Goal: Information Seeking & Learning: Find specific fact

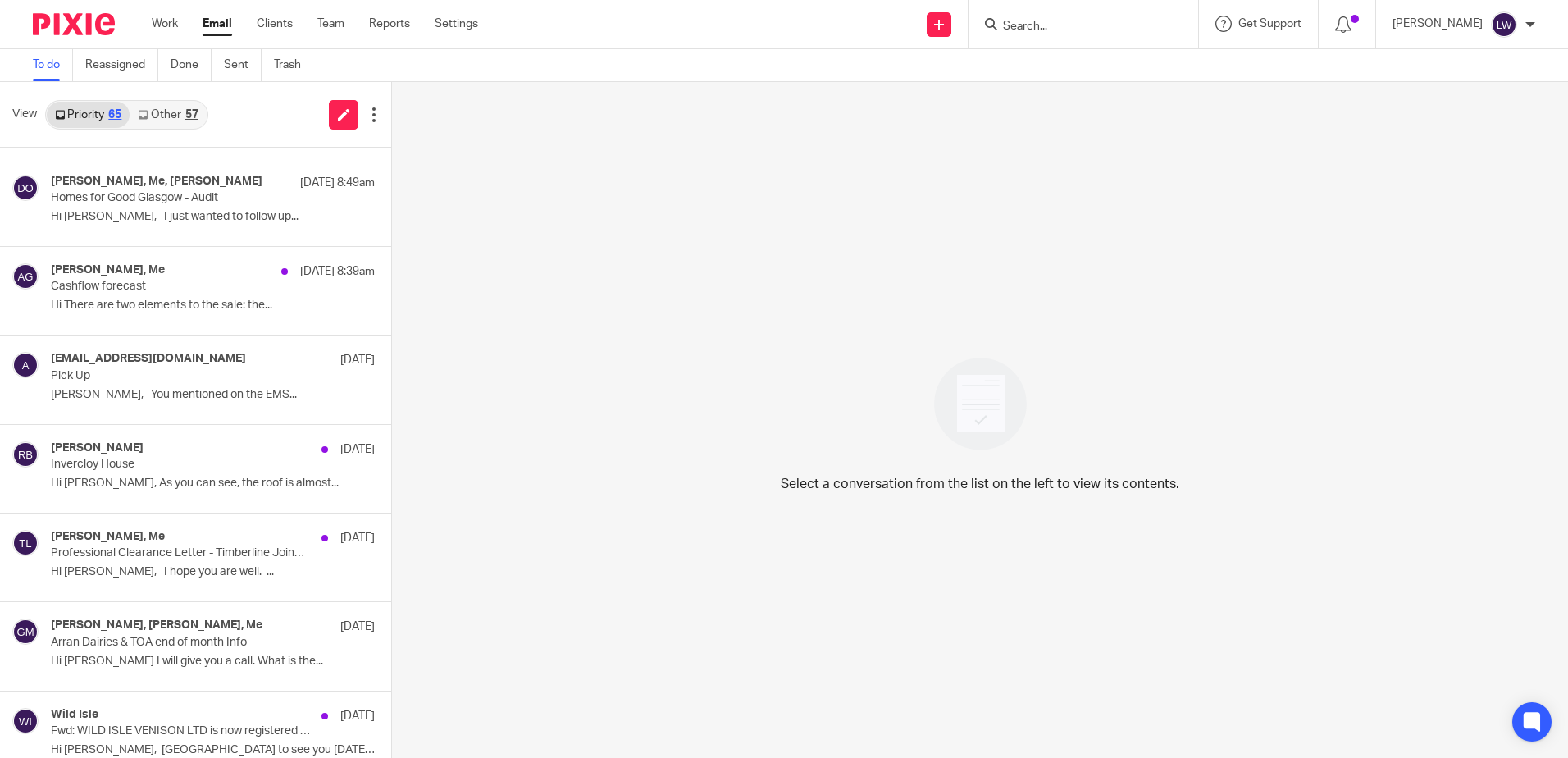
scroll to position [574, 0]
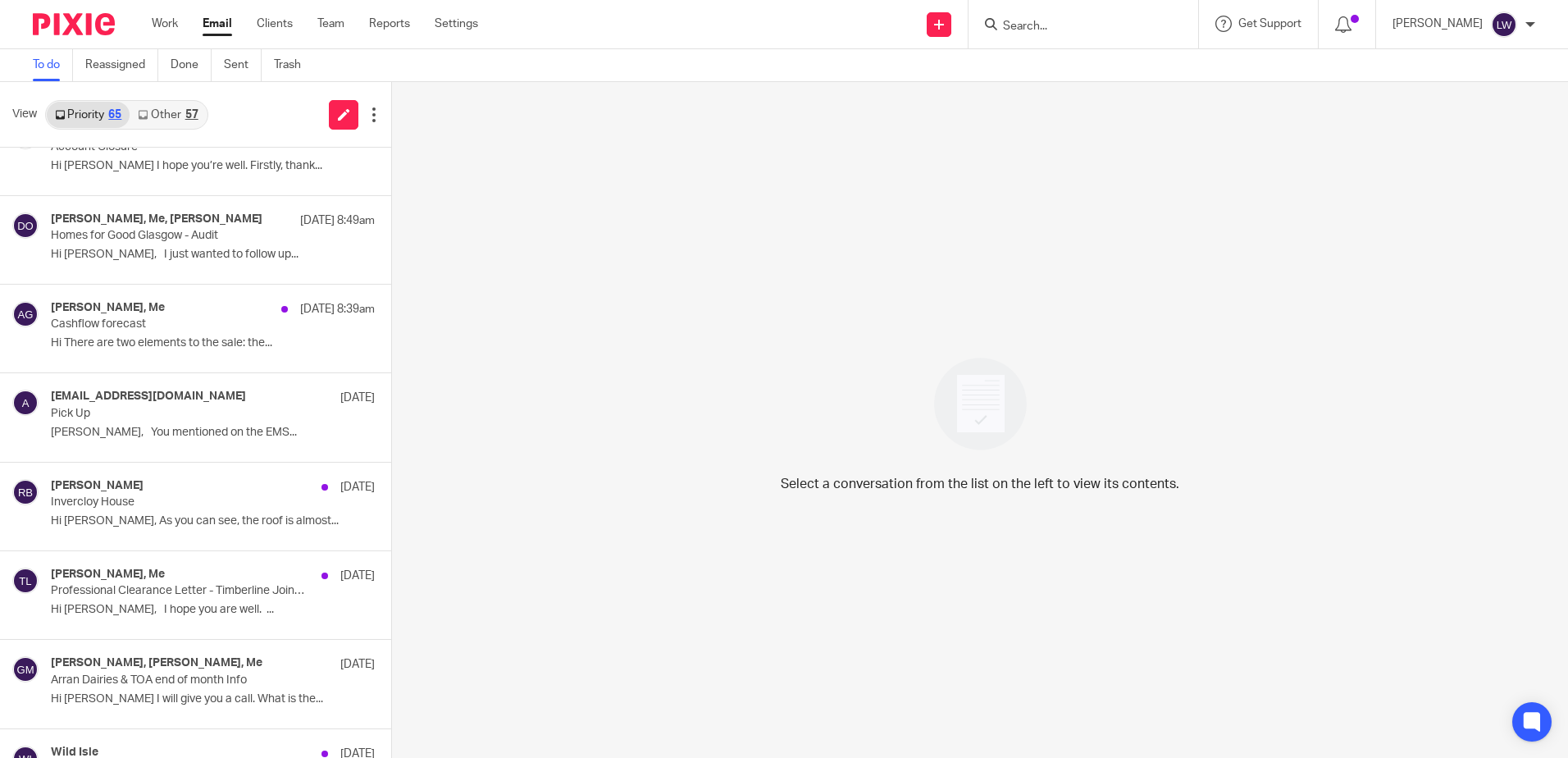
click at [163, 118] on link "Other 57" at bounding box center [168, 115] width 77 height 26
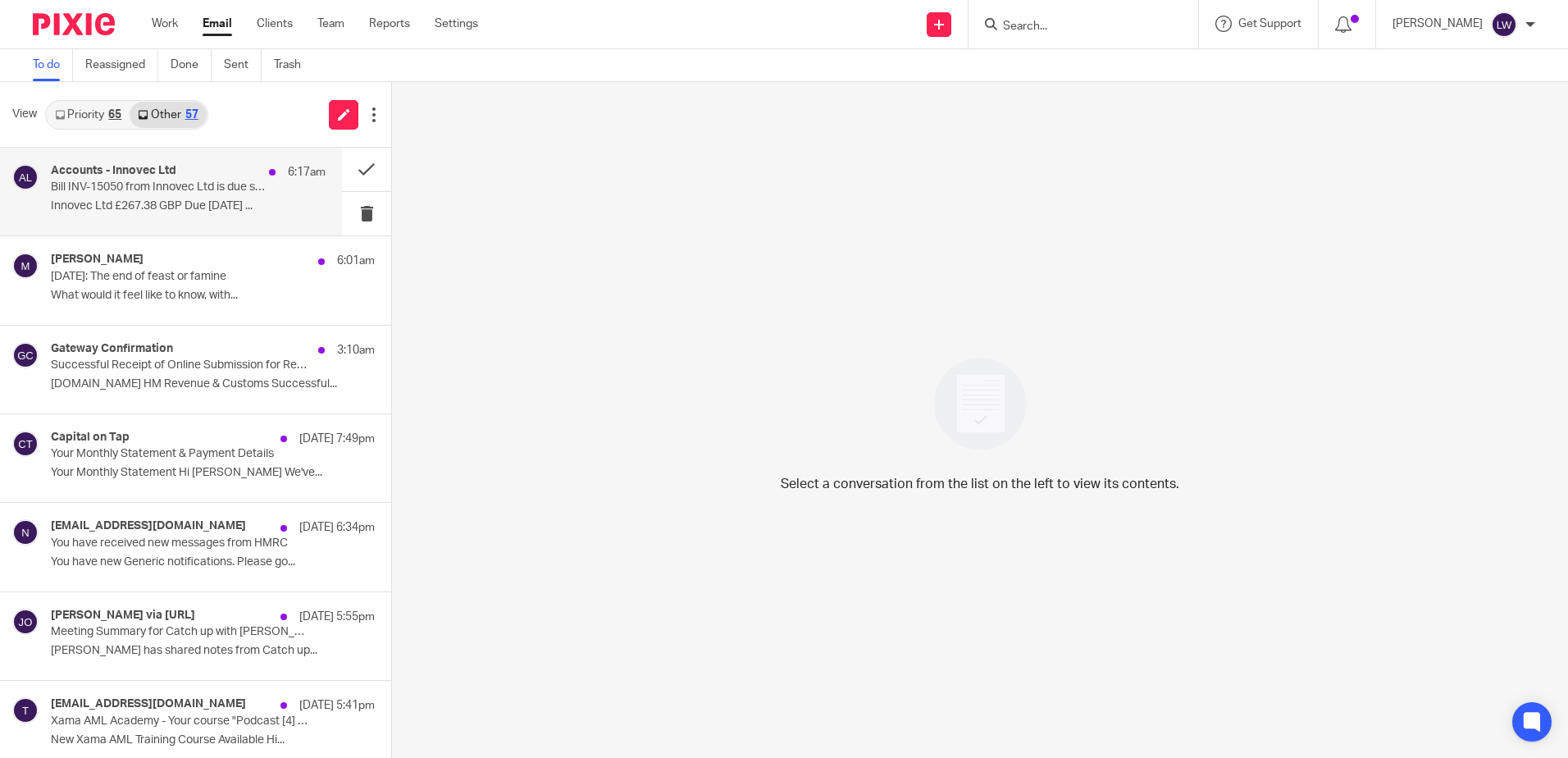
click at [184, 203] on p "Innovec Ltd £267.38 GBP Due [DATE] ..." at bounding box center [188, 206] width 275 height 14
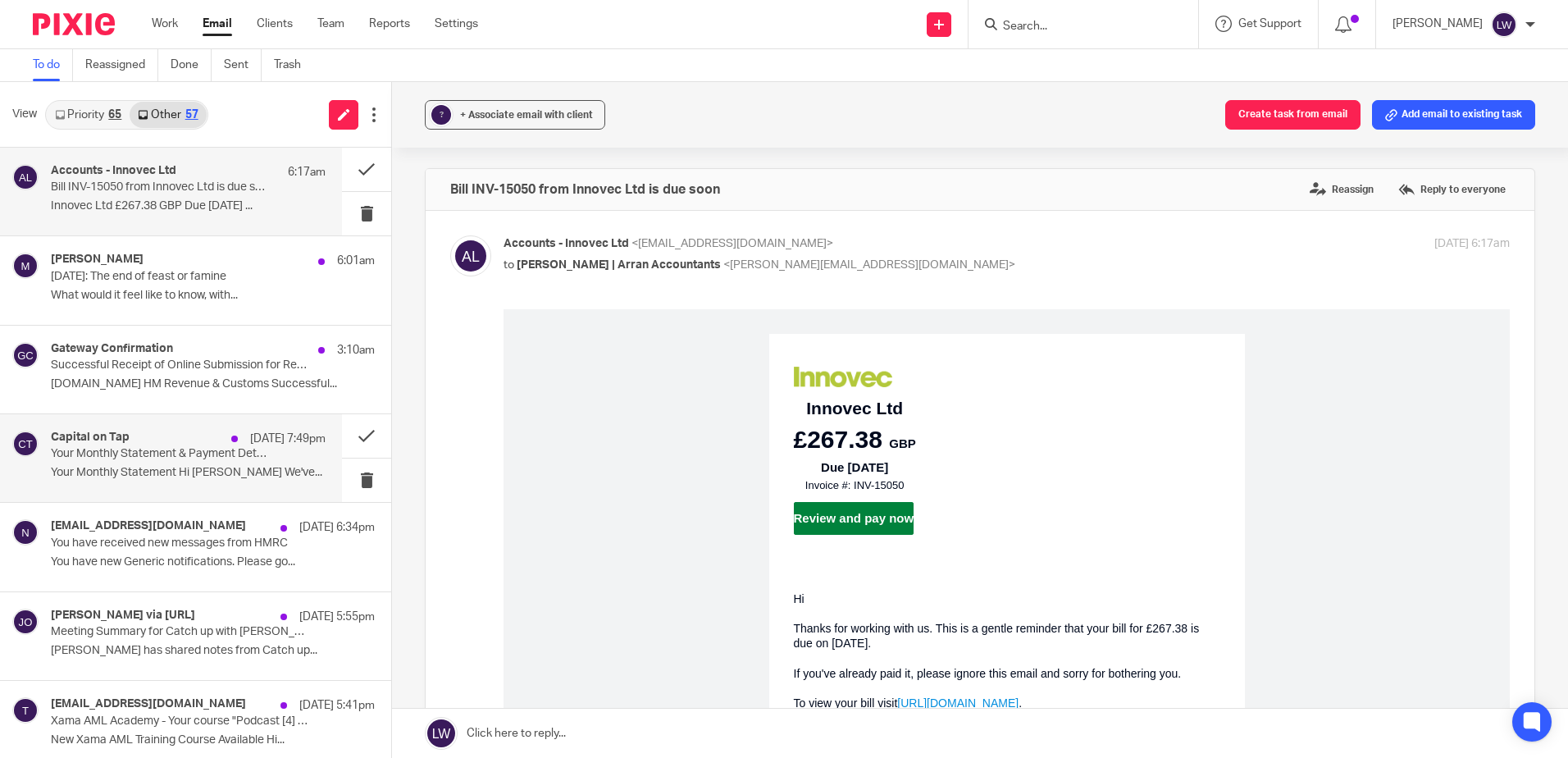
click at [185, 470] on p "Your Monthly Statement Hi [PERSON_NAME] We've..." at bounding box center [188, 473] width 275 height 14
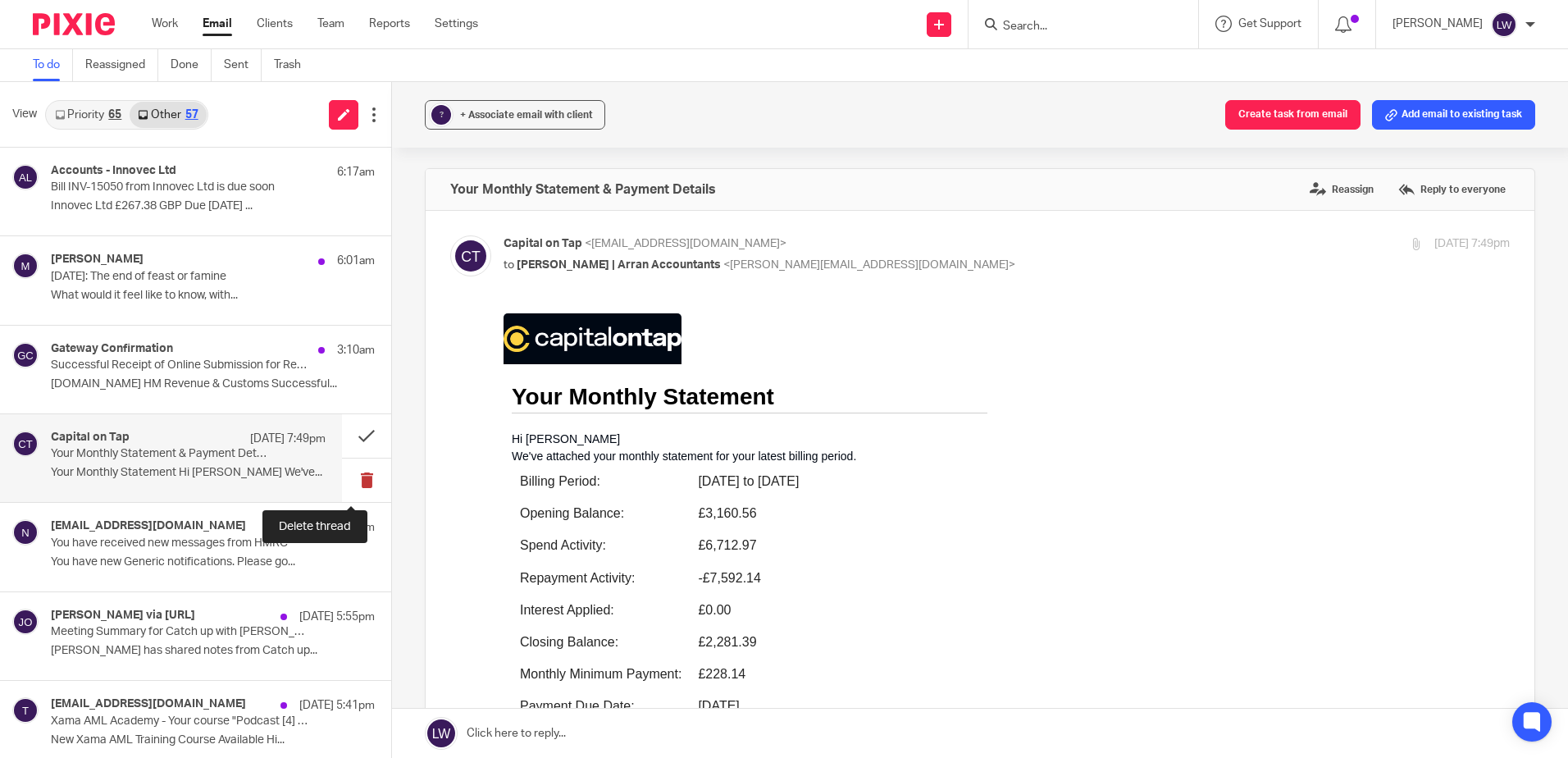
click at [352, 476] on button at bounding box center [367, 480] width 49 height 43
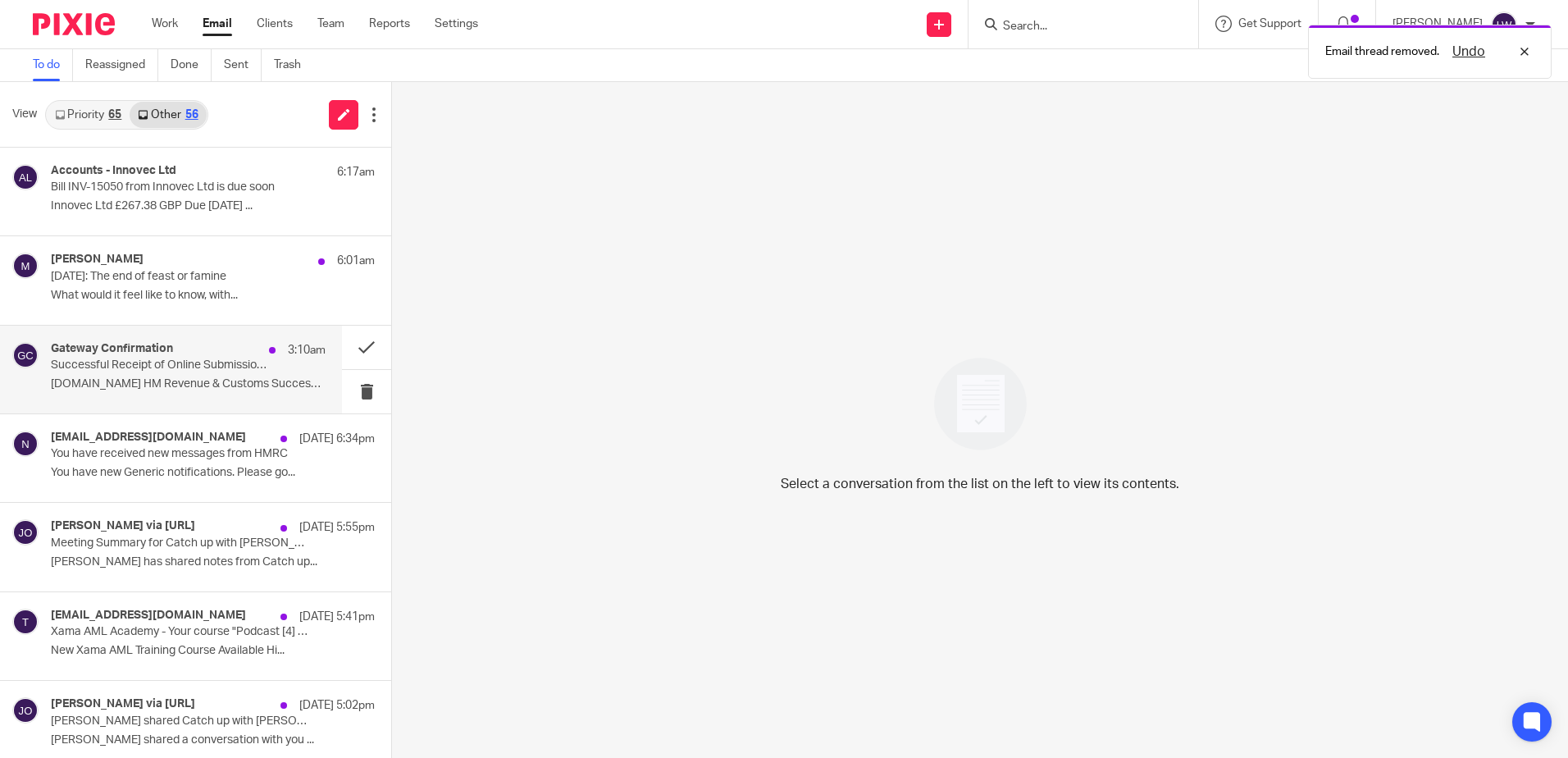
click at [191, 386] on p "[DOMAIN_NAME] HM Revenue & Customs Successful..." at bounding box center [188, 385] width 275 height 14
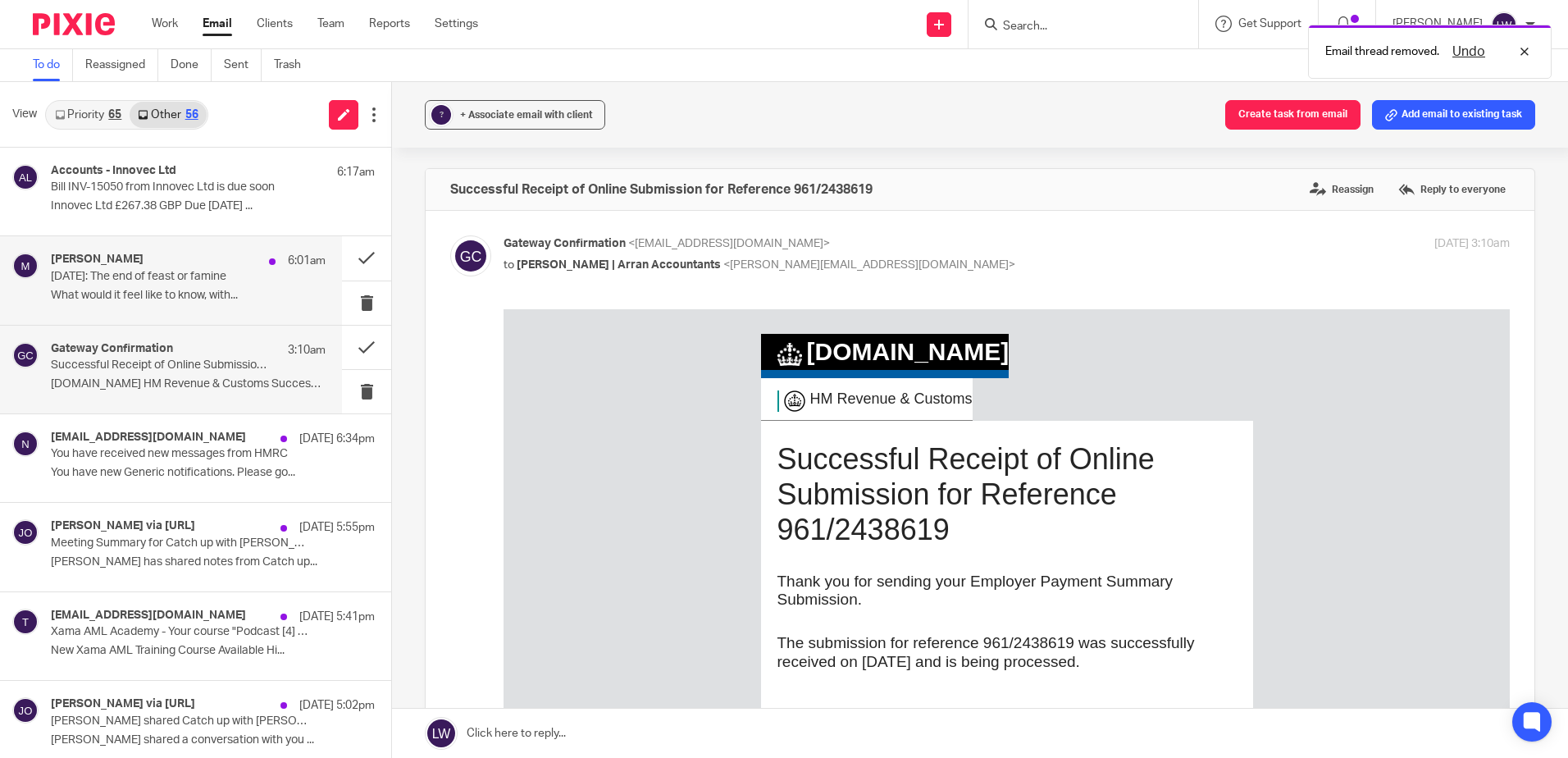
click at [203, 299] on p "What would it feel like to know, with..." at bounding box center [188, 295] width 275 height 14
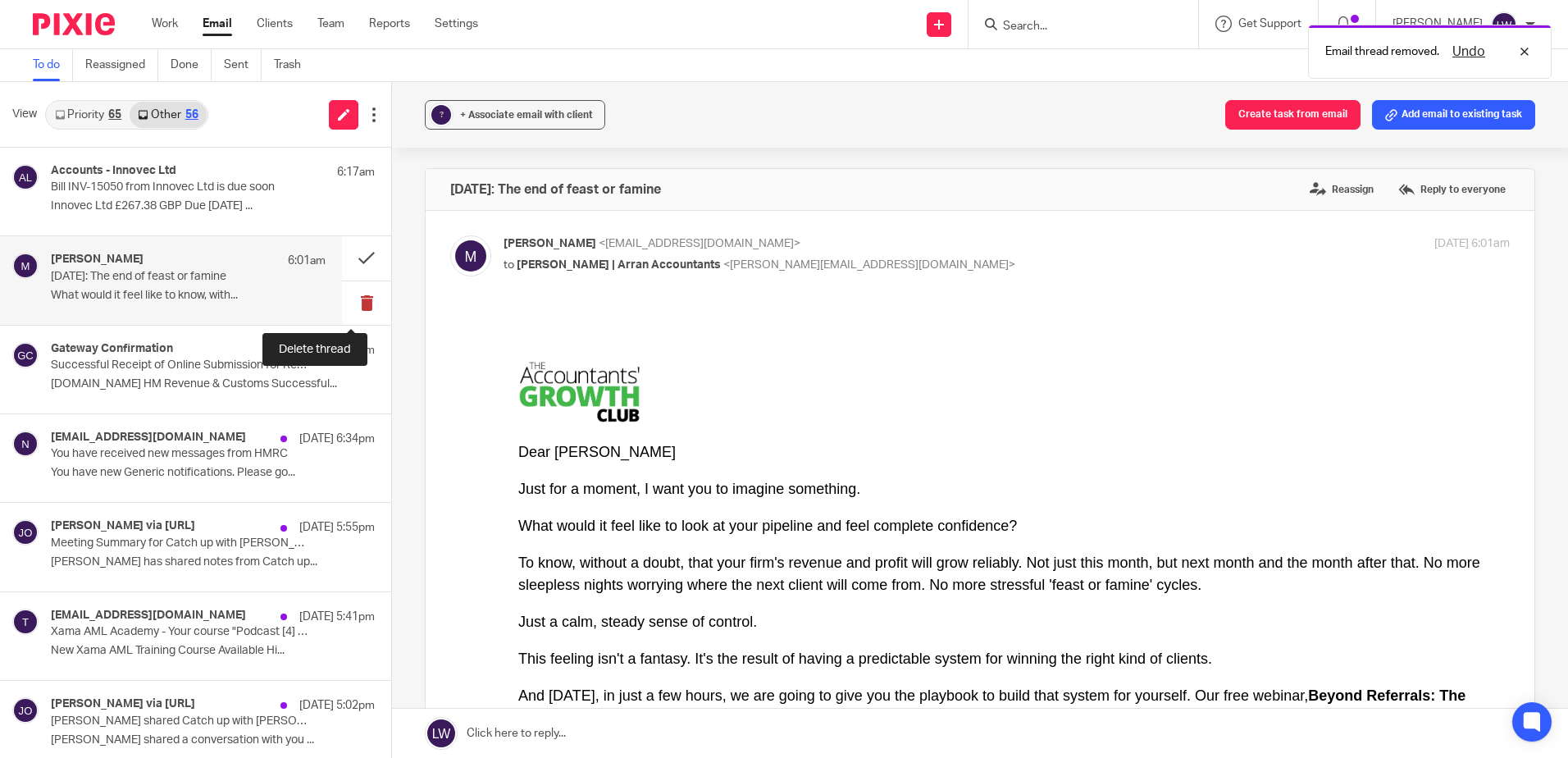
click at [348, 299] on button at bounding box center [367, 303] width 49 height 43
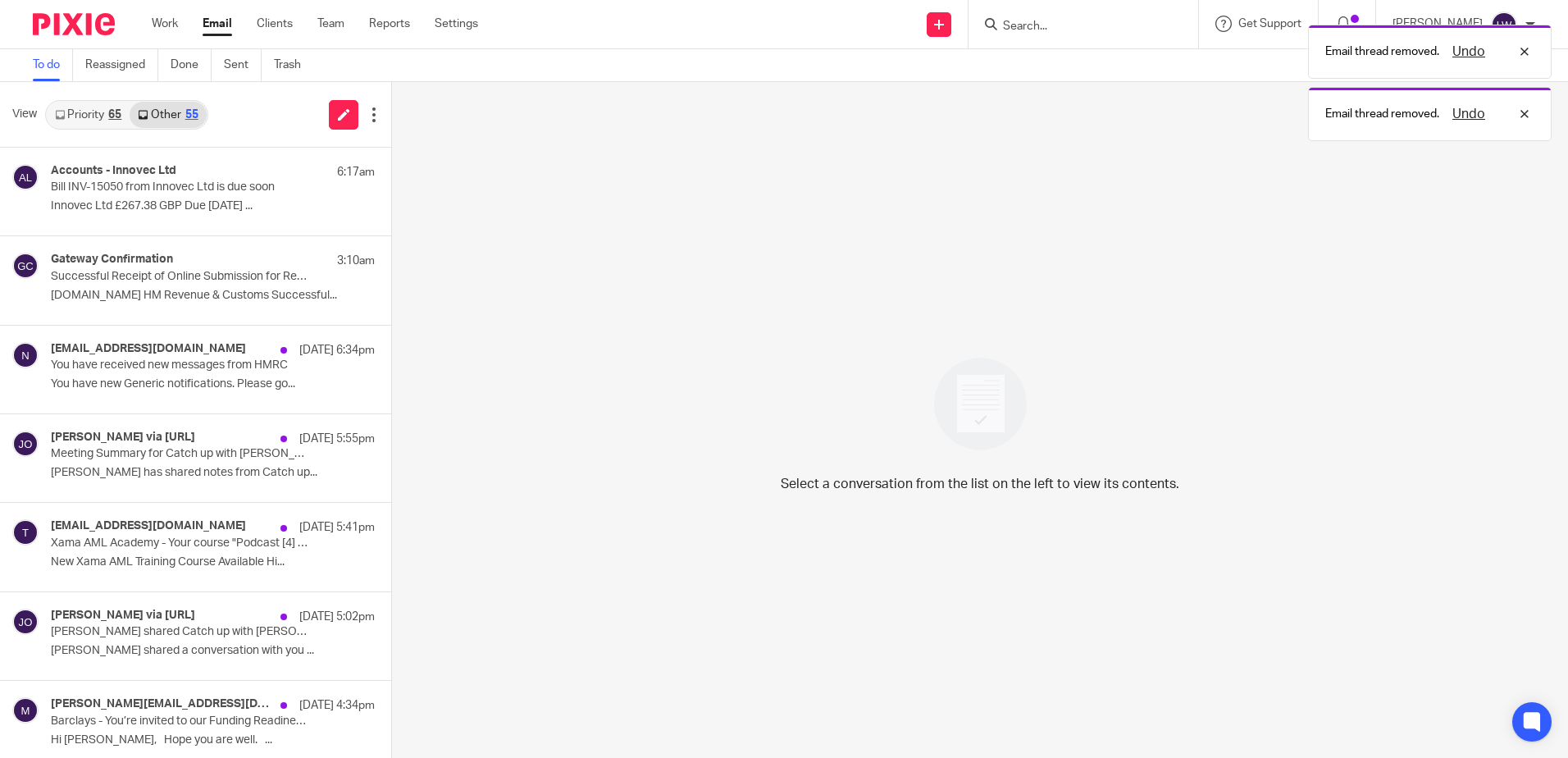
click at [164, 298] on p "[DOMAIN_NAME] HM Revenue & Customs Successful..." at bounding box center [213, 295] width 324 height 14
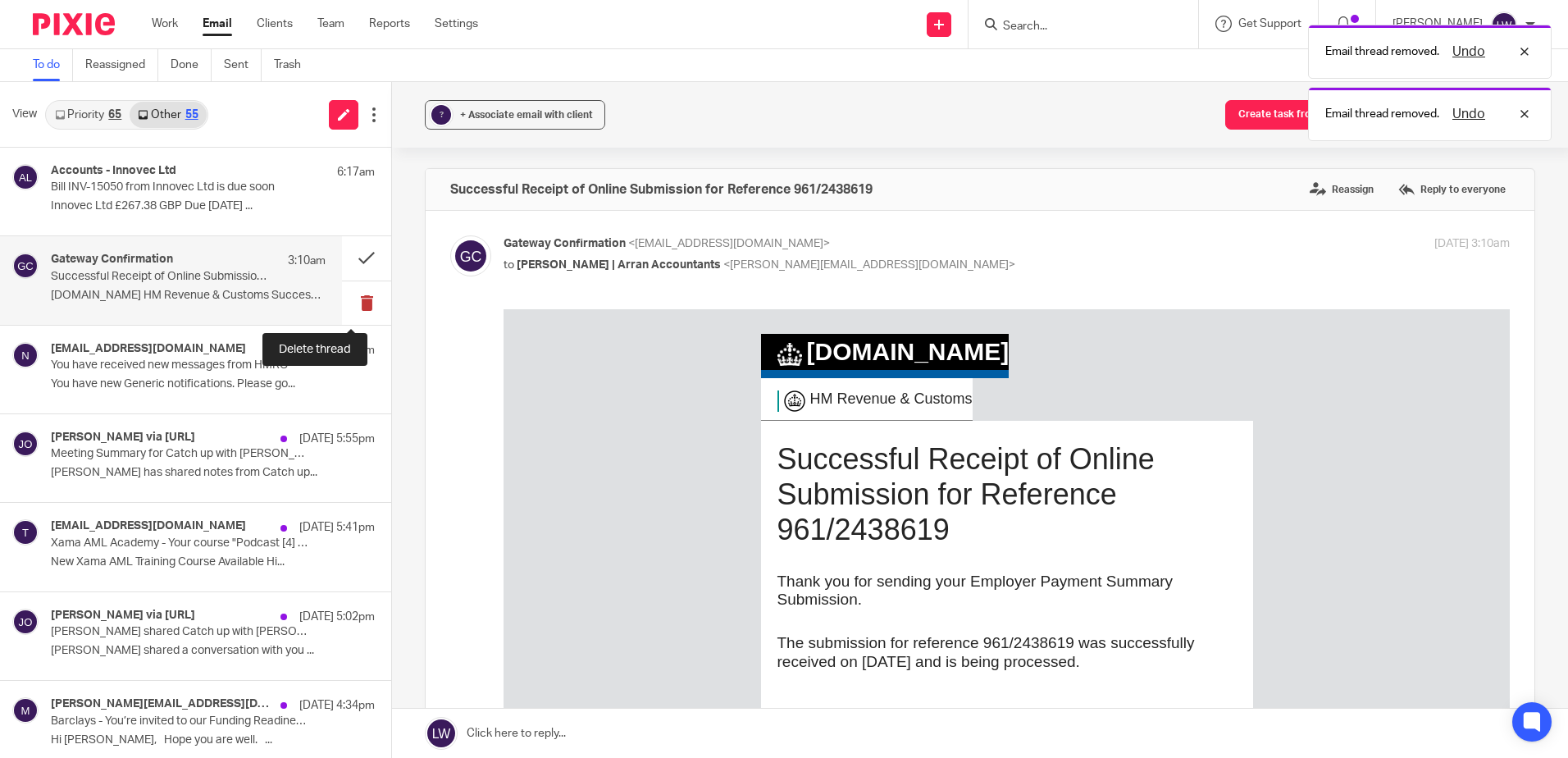
click at [351, 307] on button at bounding box center [367, 303] width 49 height 43
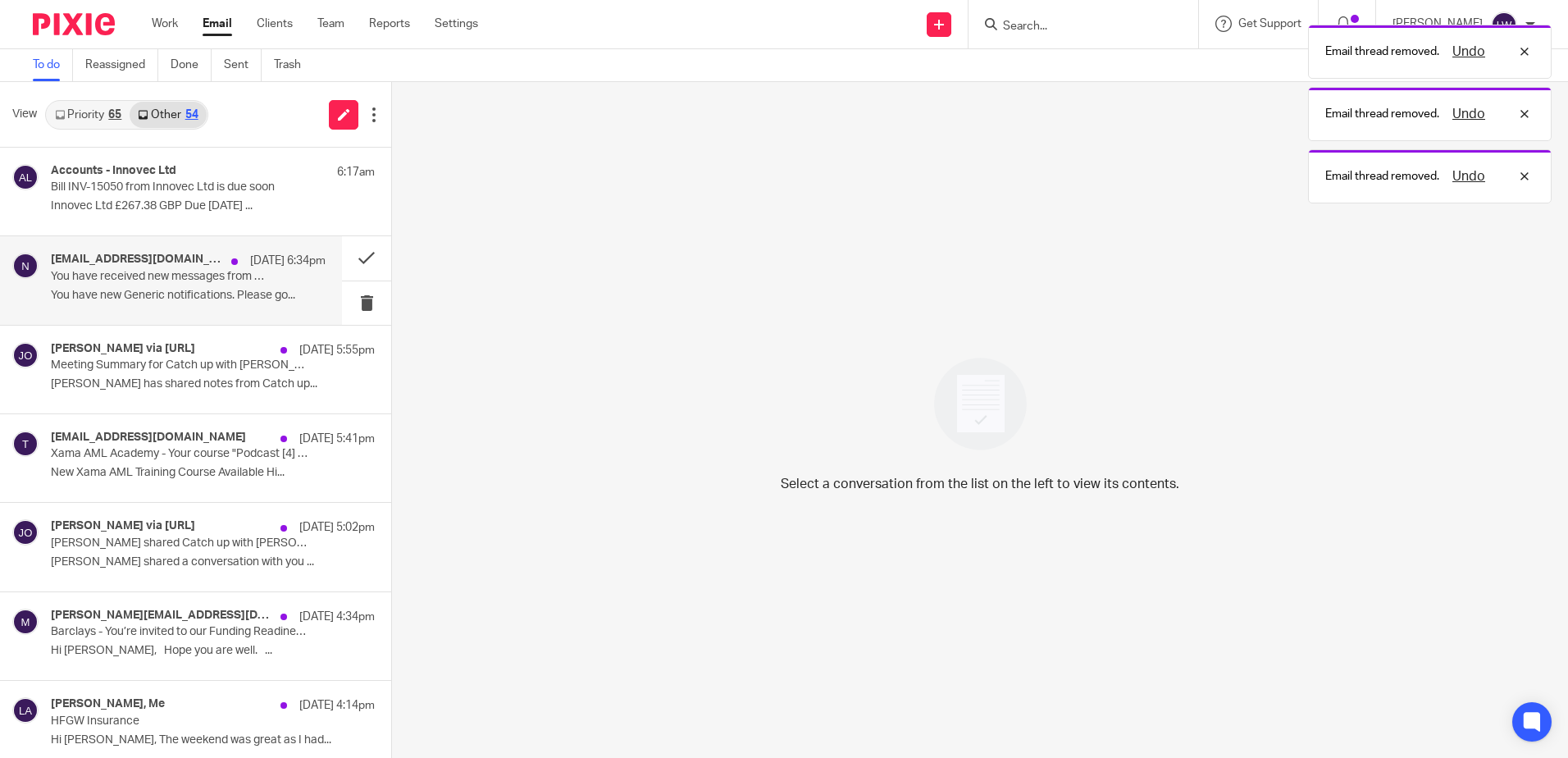
click at [175, 302] on p "You have new Generic notifications. Please go..." at bounding box center [188, 295] width 275 height 14
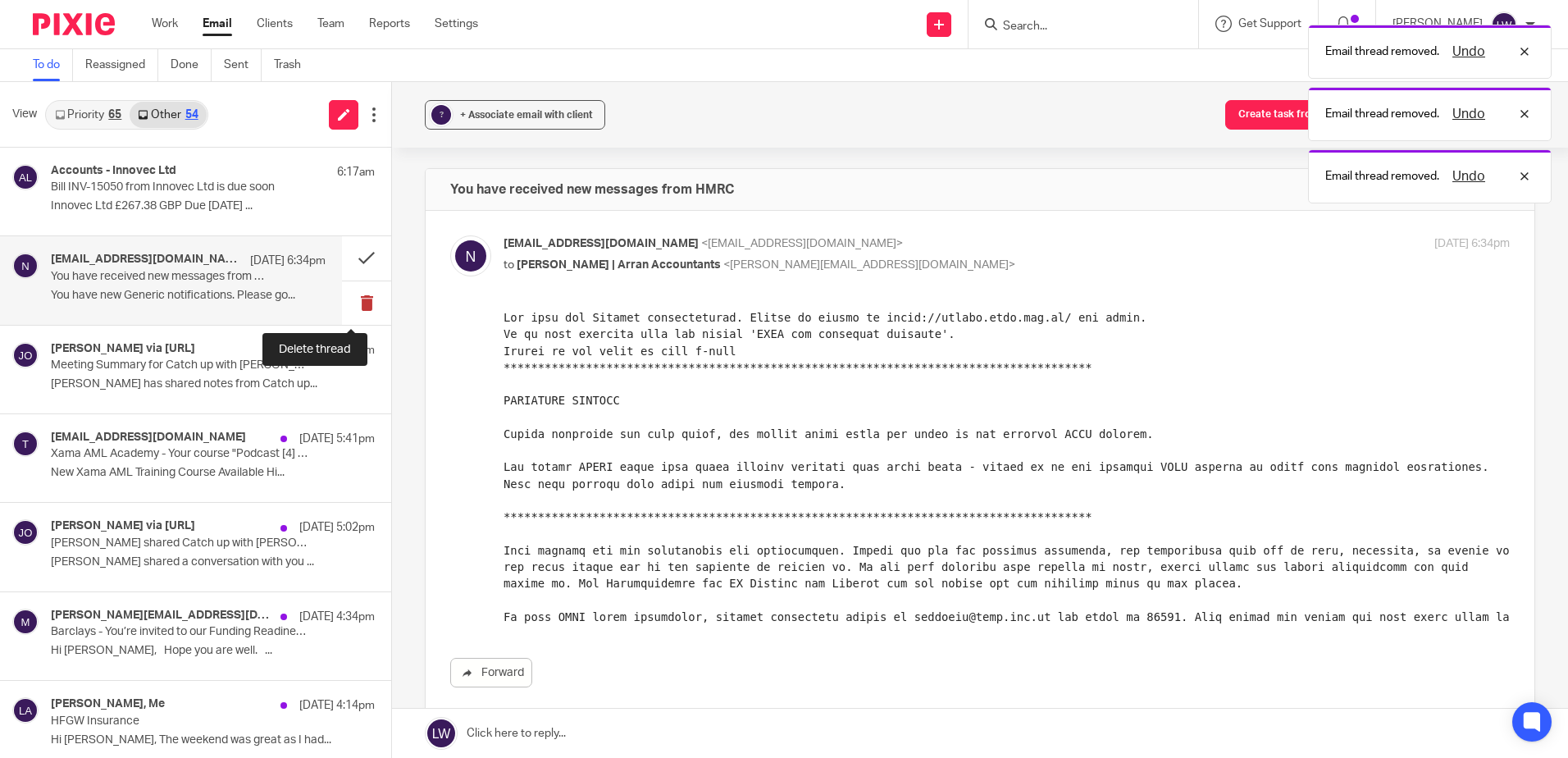
click at [351, 305] on button at bounding box center [367, 303] width 49 height 43
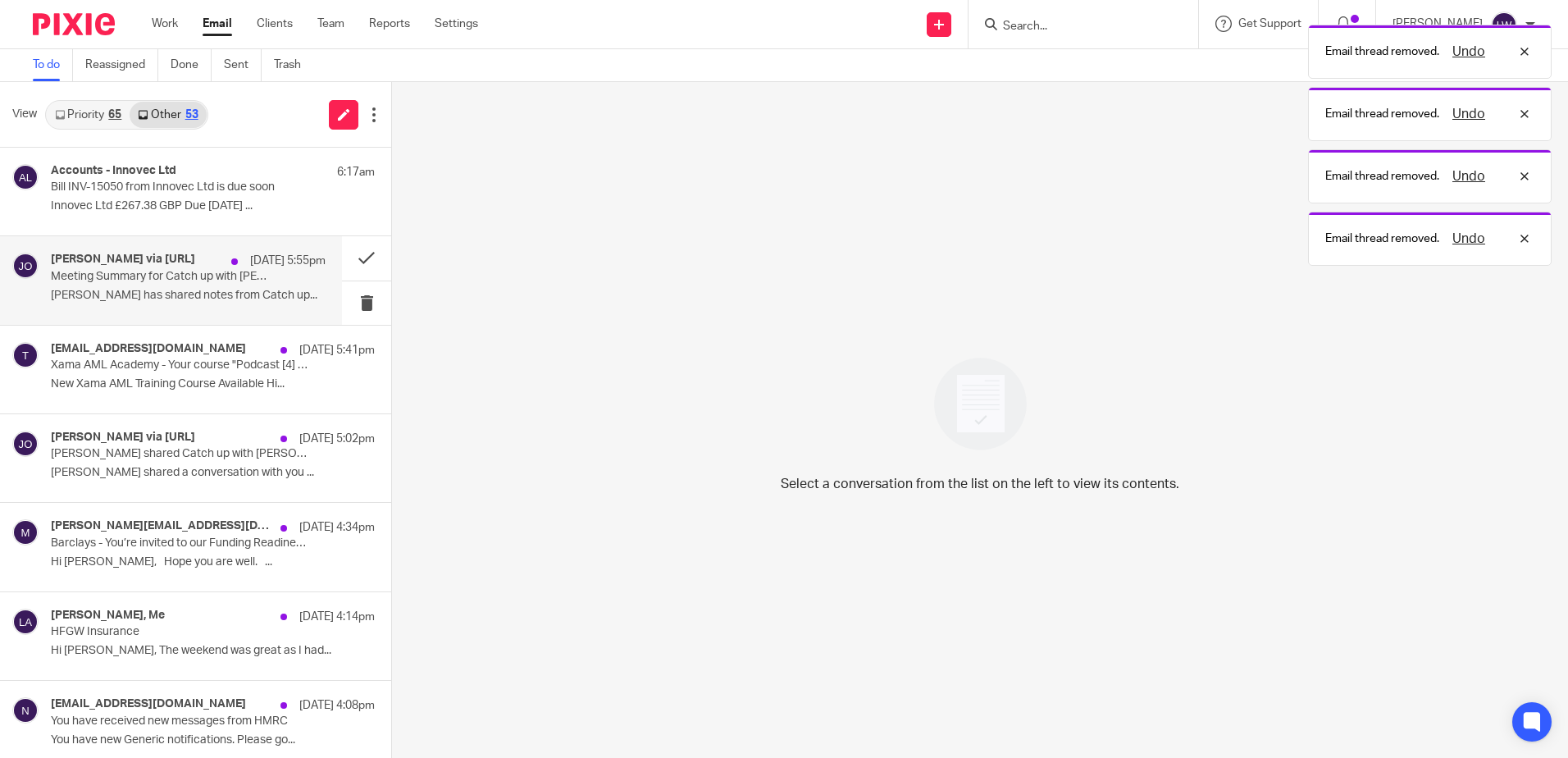
click at [149, 281] on p "Meeting Summary for Catch up with [PERSON_NAME]" at bounding box center [161, 276] width 220 height 14
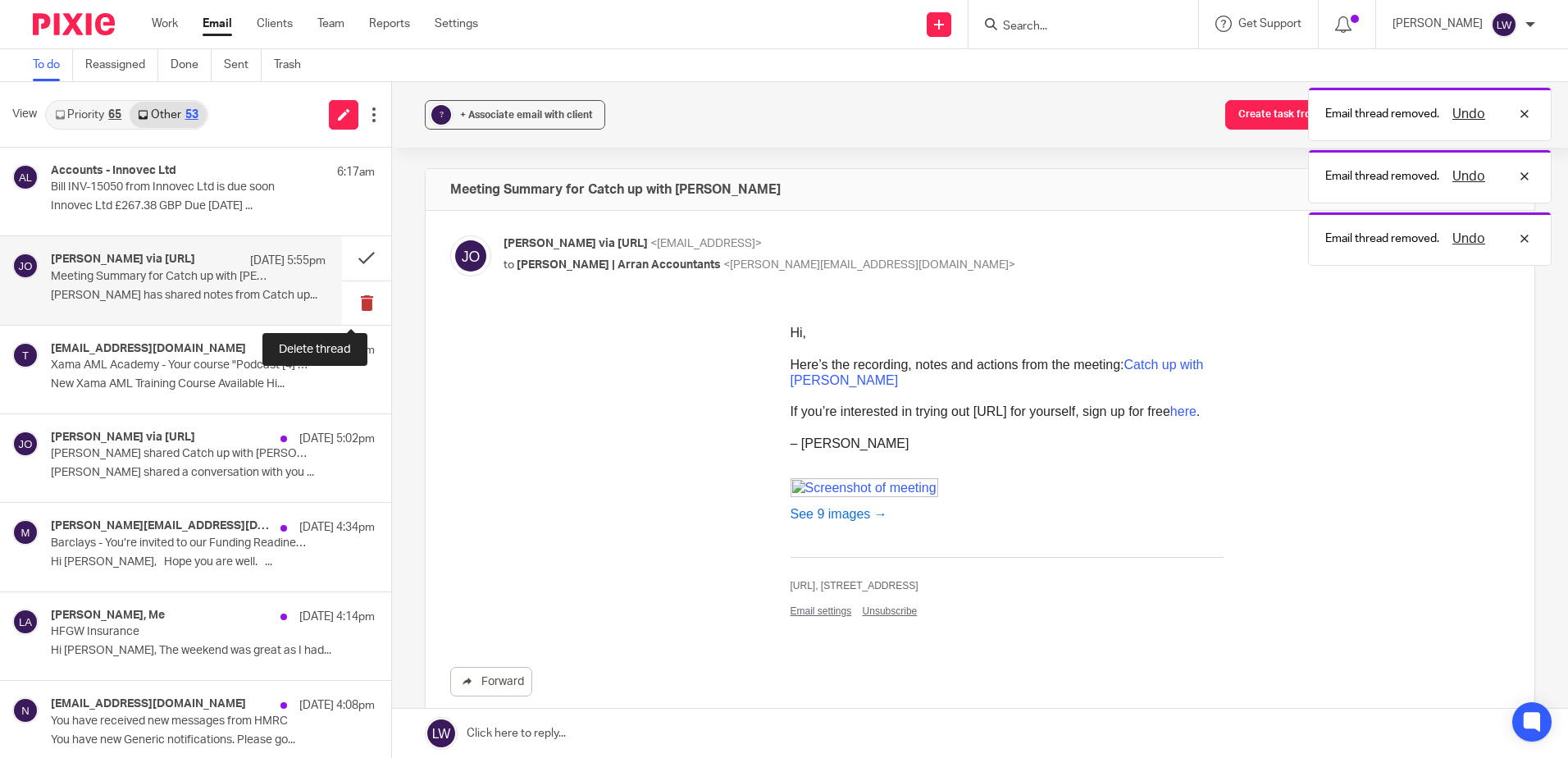
click at [351, 299] on button at bounding box center [367, 303] width 49 height 43
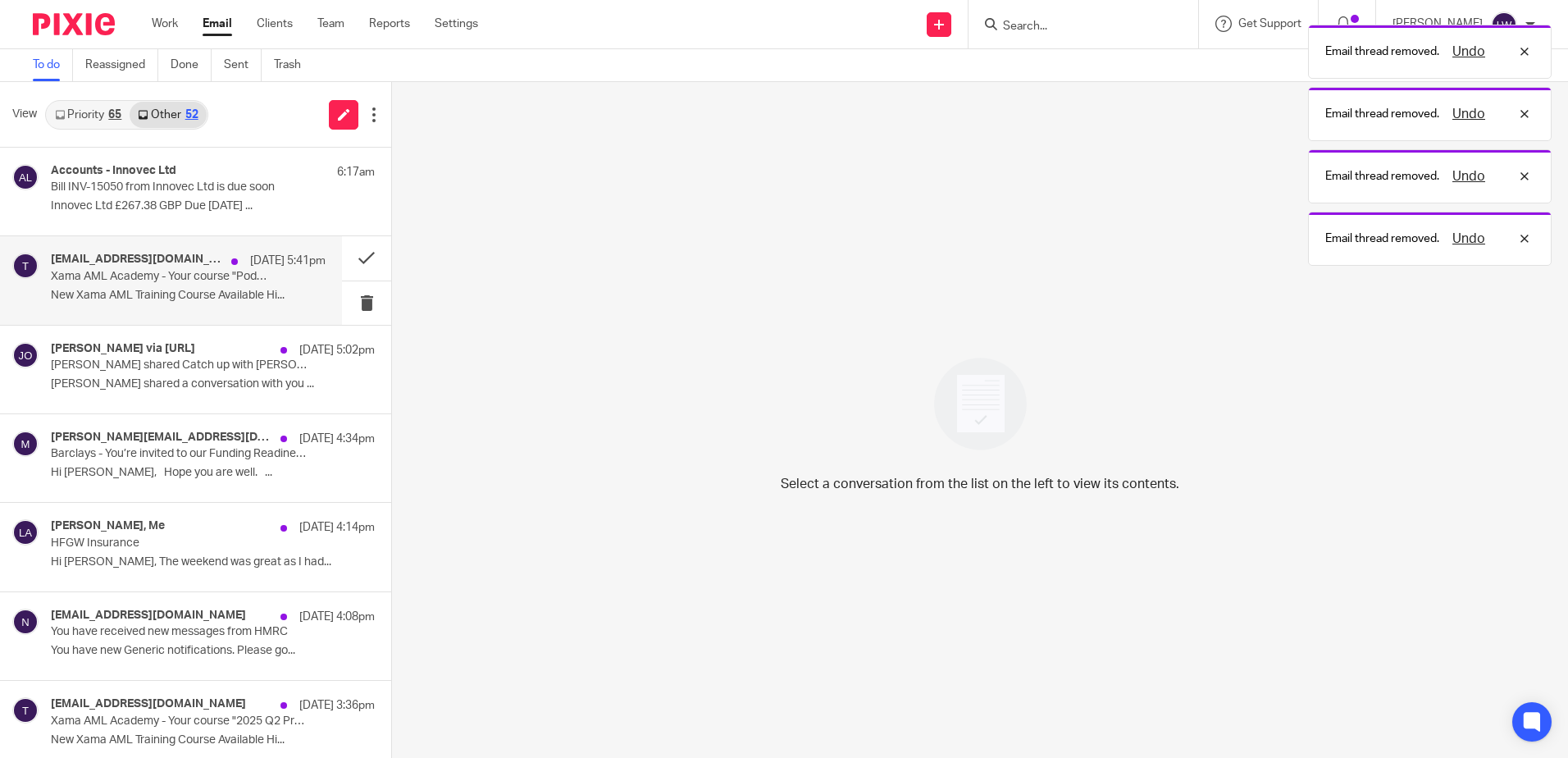
click at [183, 285] on div "[EMAIL_ADDRESS][DOMAIN_NAME] [DATE] 5:41pm [GEOGRAPHIC_DATA] - Your course "Pod…" at bounding box center [188, 280] width 275 height 55
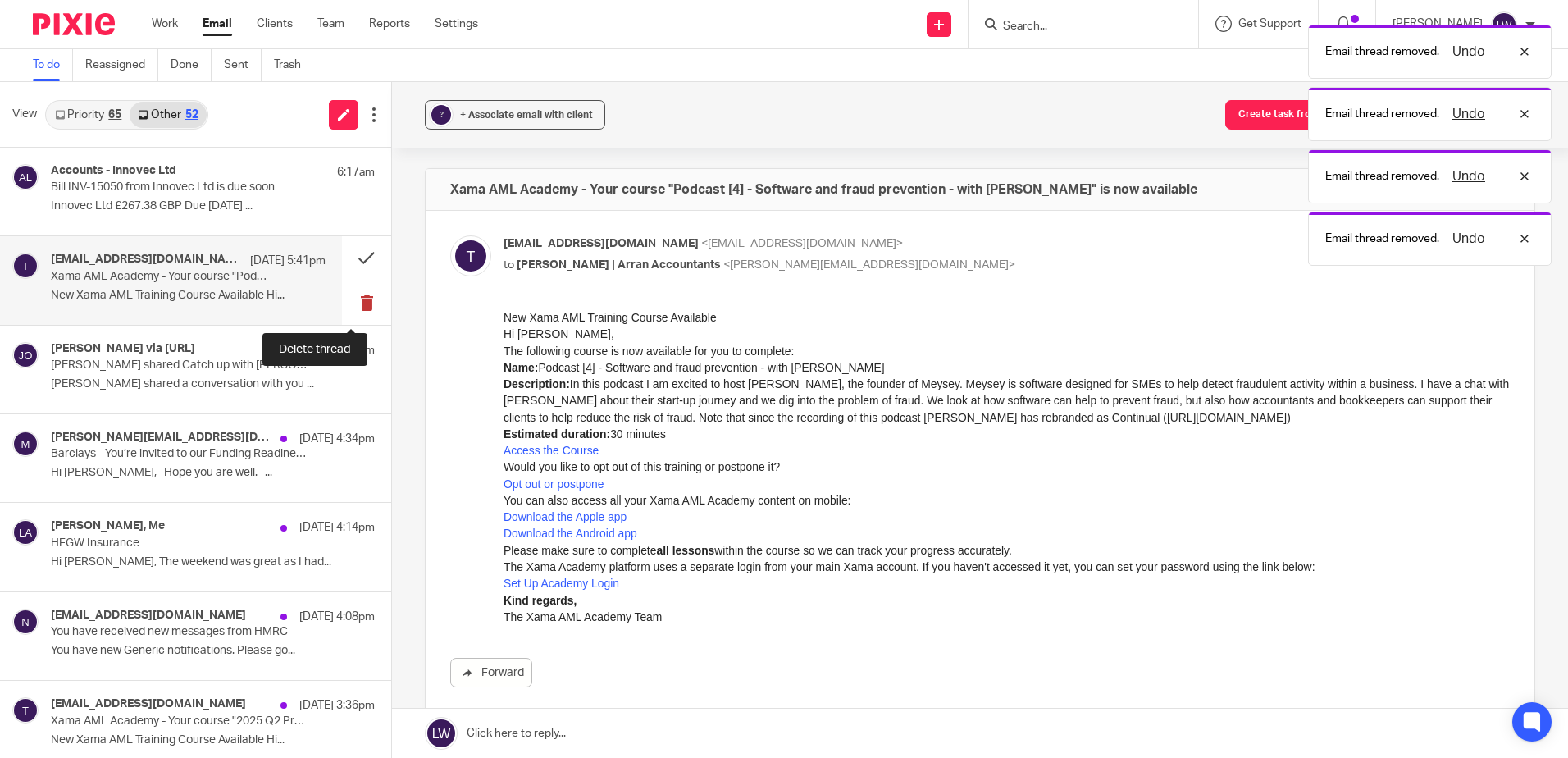
click at [349, 308] on button at bounding box center [367, 303] width 49 height 43
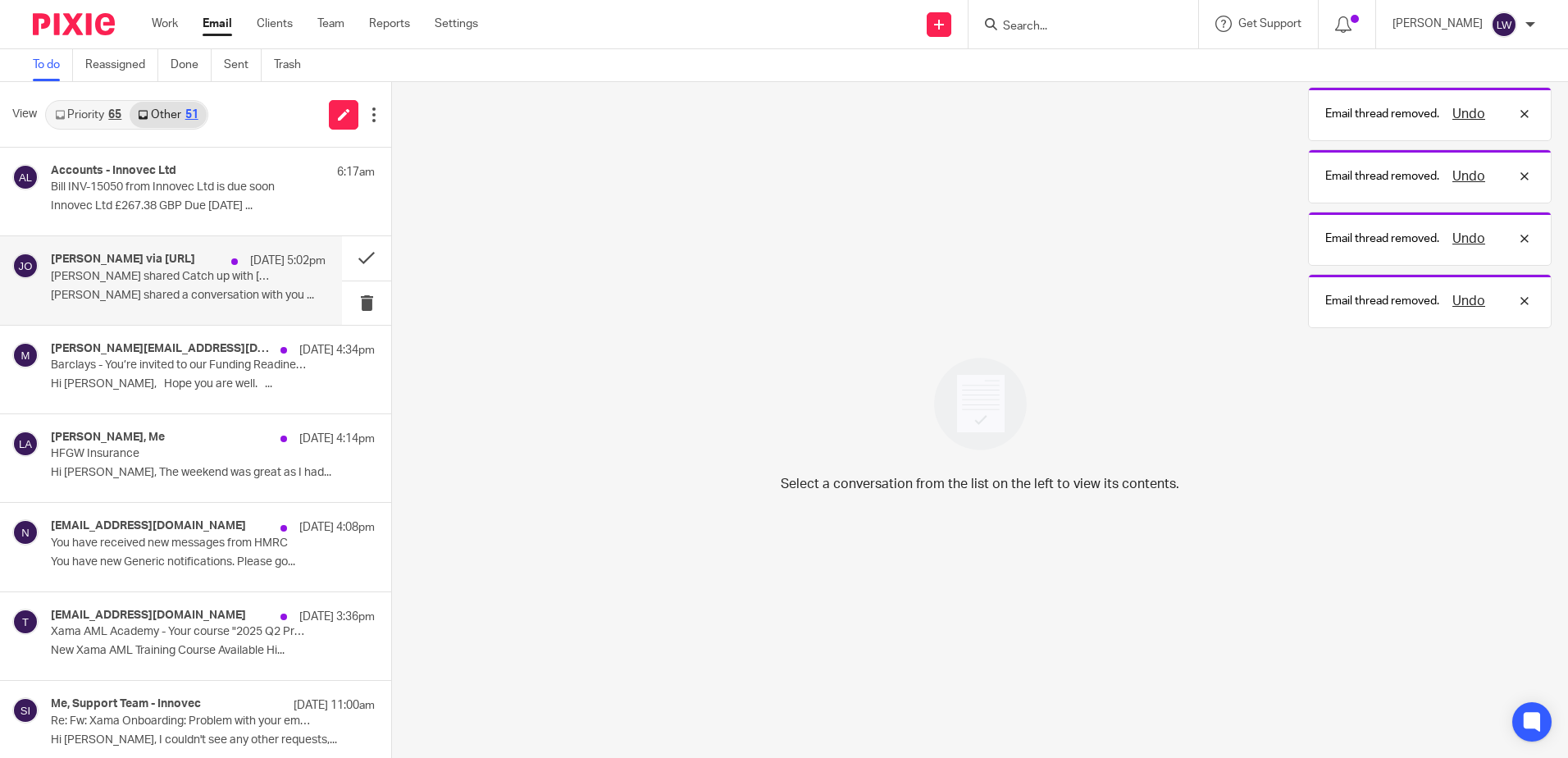
click at [151, 289] on p "[PERSON_NAME] shared a conversation with you ..." at bounding box center [188, 295] width 275 height 14
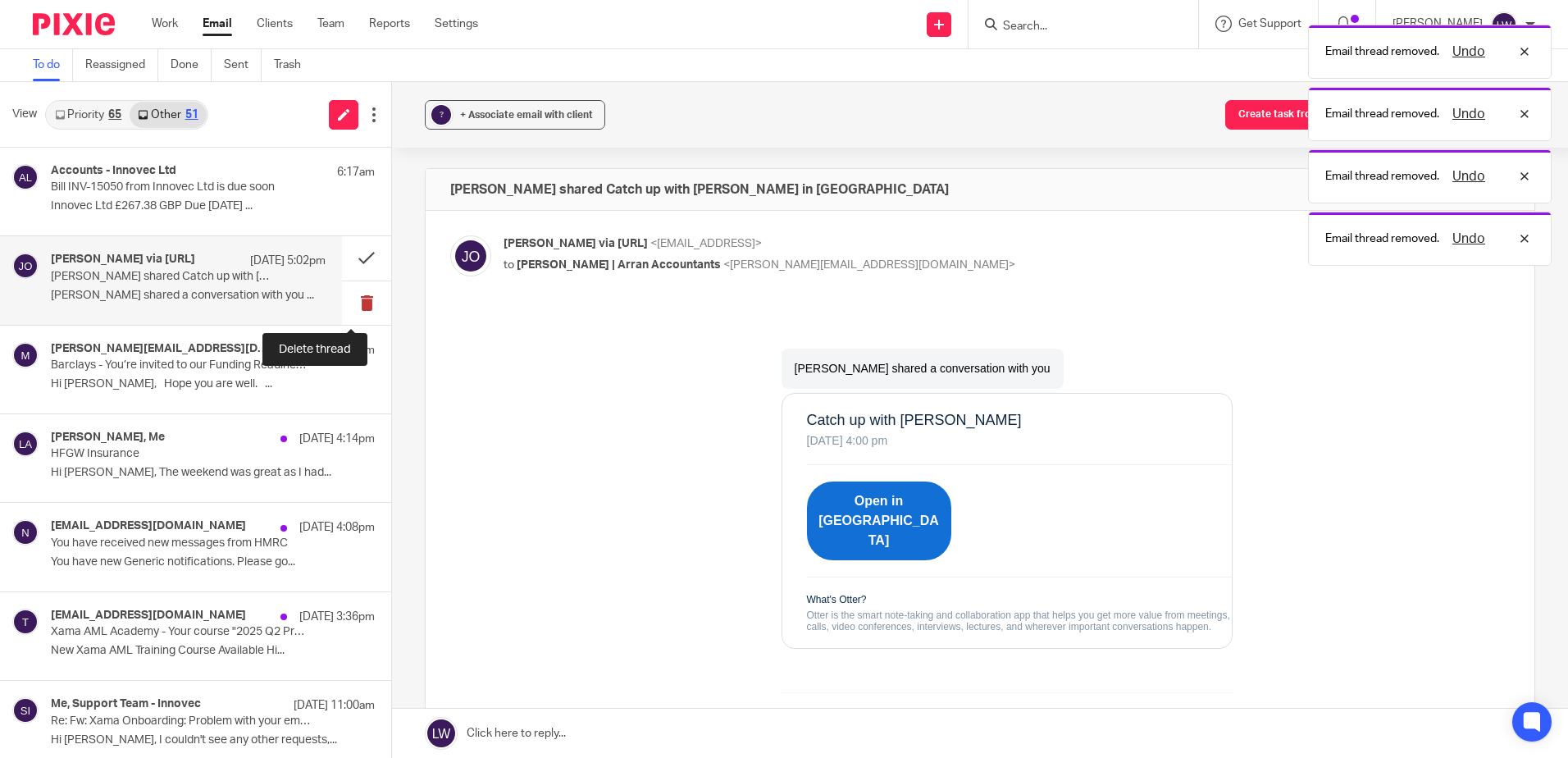
click at [349, 309] on button at bounding box center [367, 303] width 49 height 43
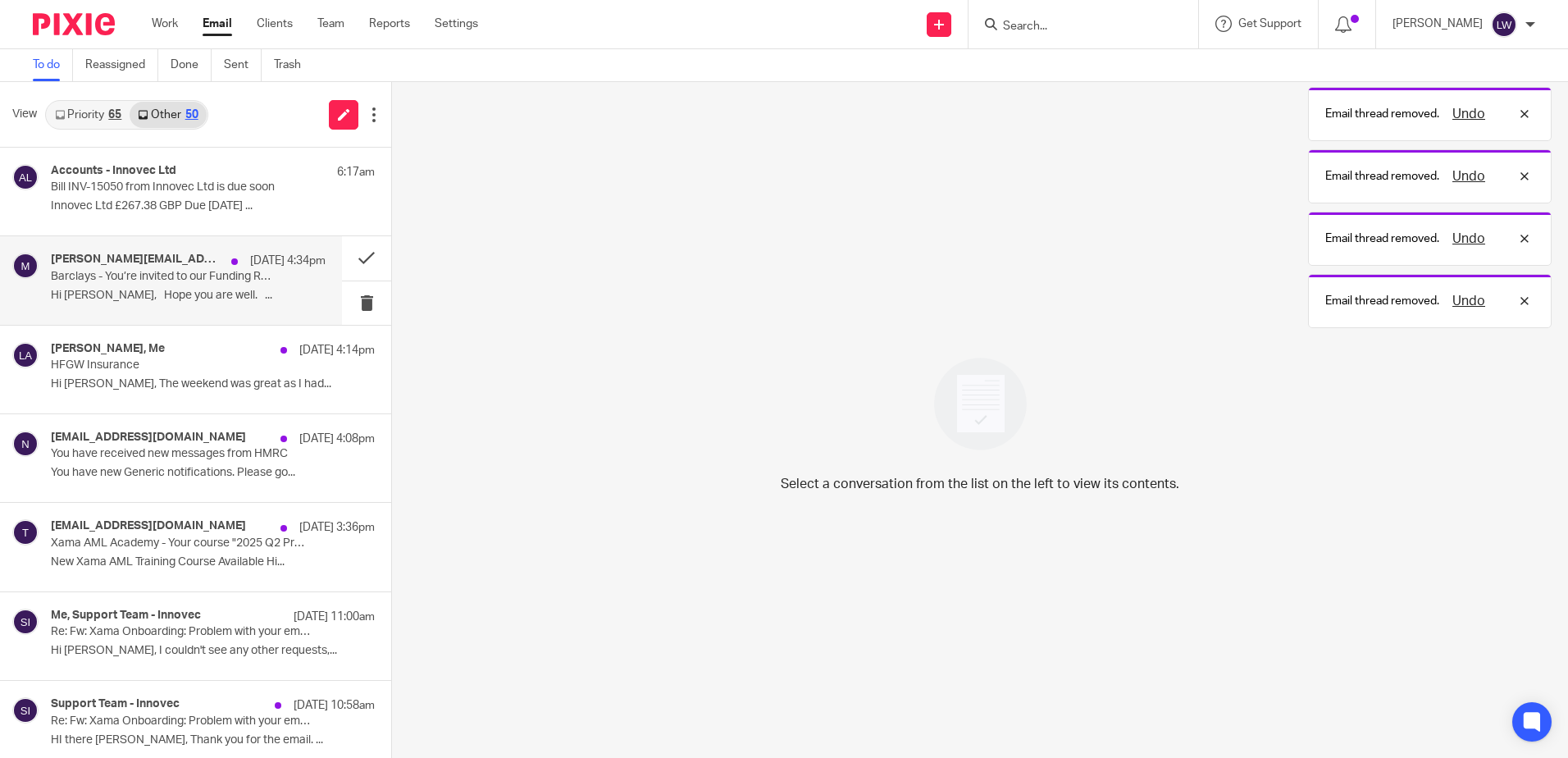
drag, startPoint x: 157, startPoint y: 308, endPoint x: 35, endPoint y: 40, distance: 294.5
click at [157, 308] on div "[PERSON_NAME][EMAIL_ADDRESS][DOMAIN_NAME] [DATE] 4:34pm Barclays - You’re invit…" at bounding box center [188, 280] width 275 height 55
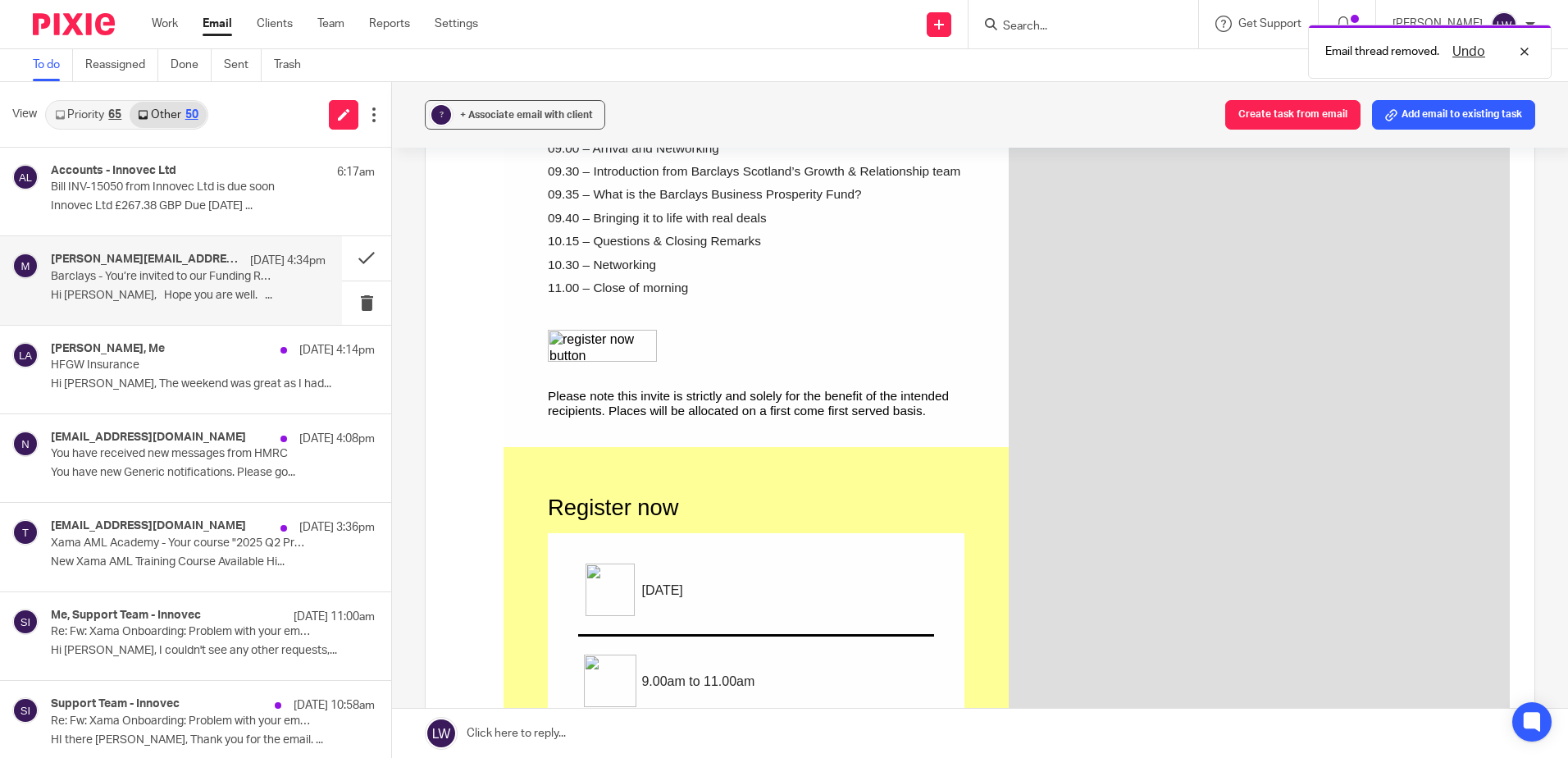
scroll to position [903, 0]
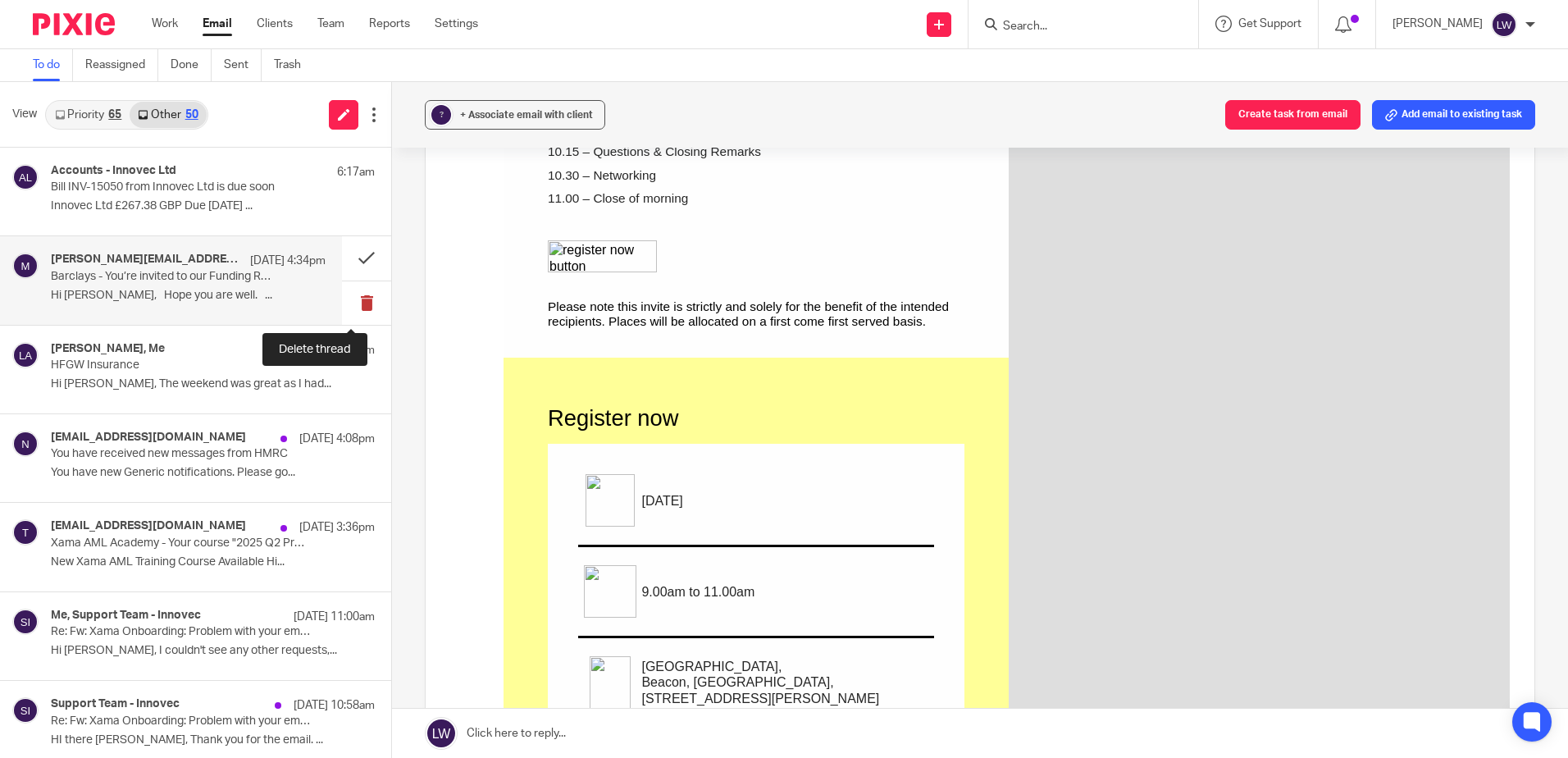
click at [349, 300] on button at bounding box center [367, 303] width 49 height 43
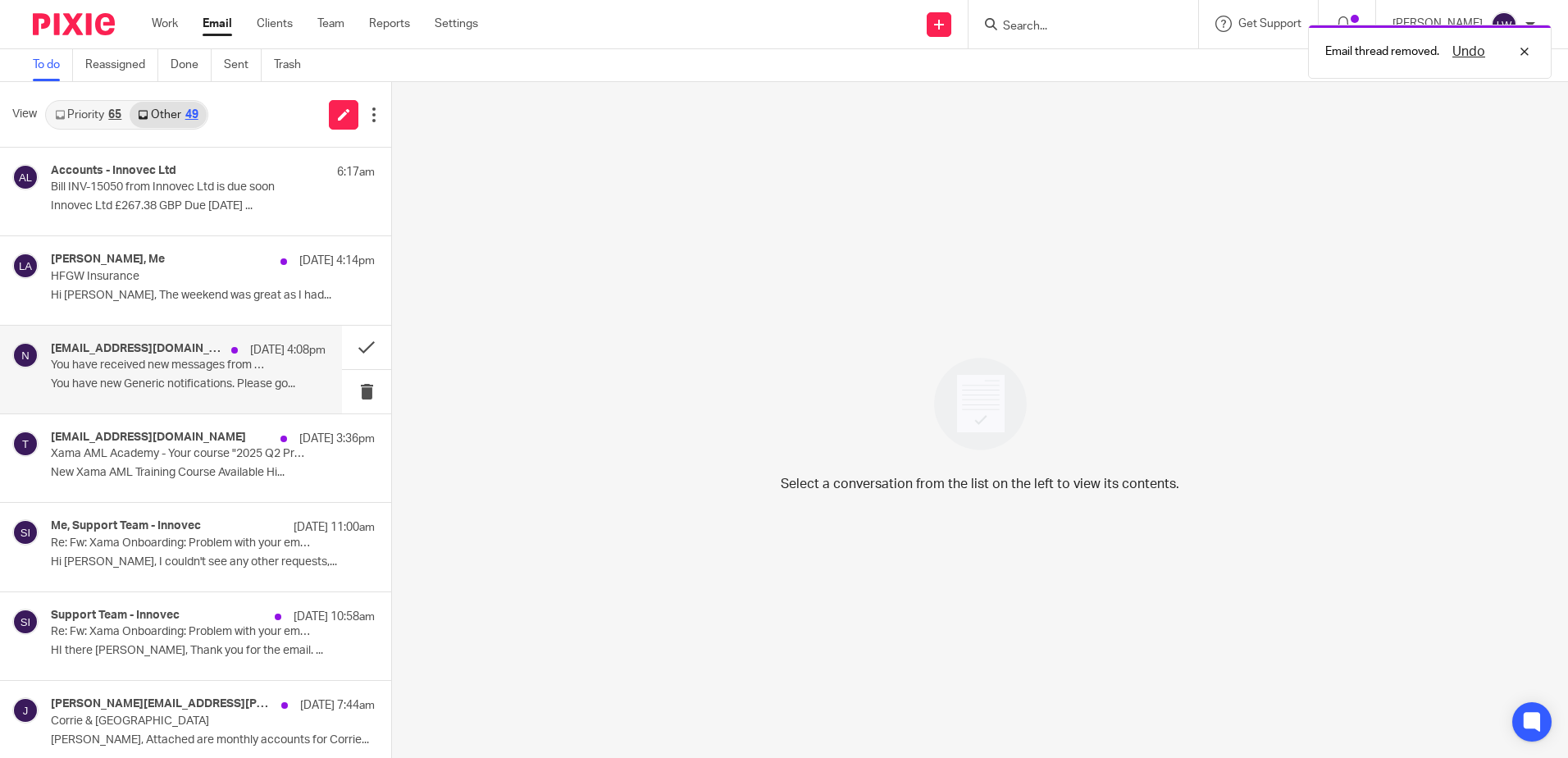
click at [146, 370] on p "You have received new messages from HMRC" at bounding box center [161, 365] width 220 height 14
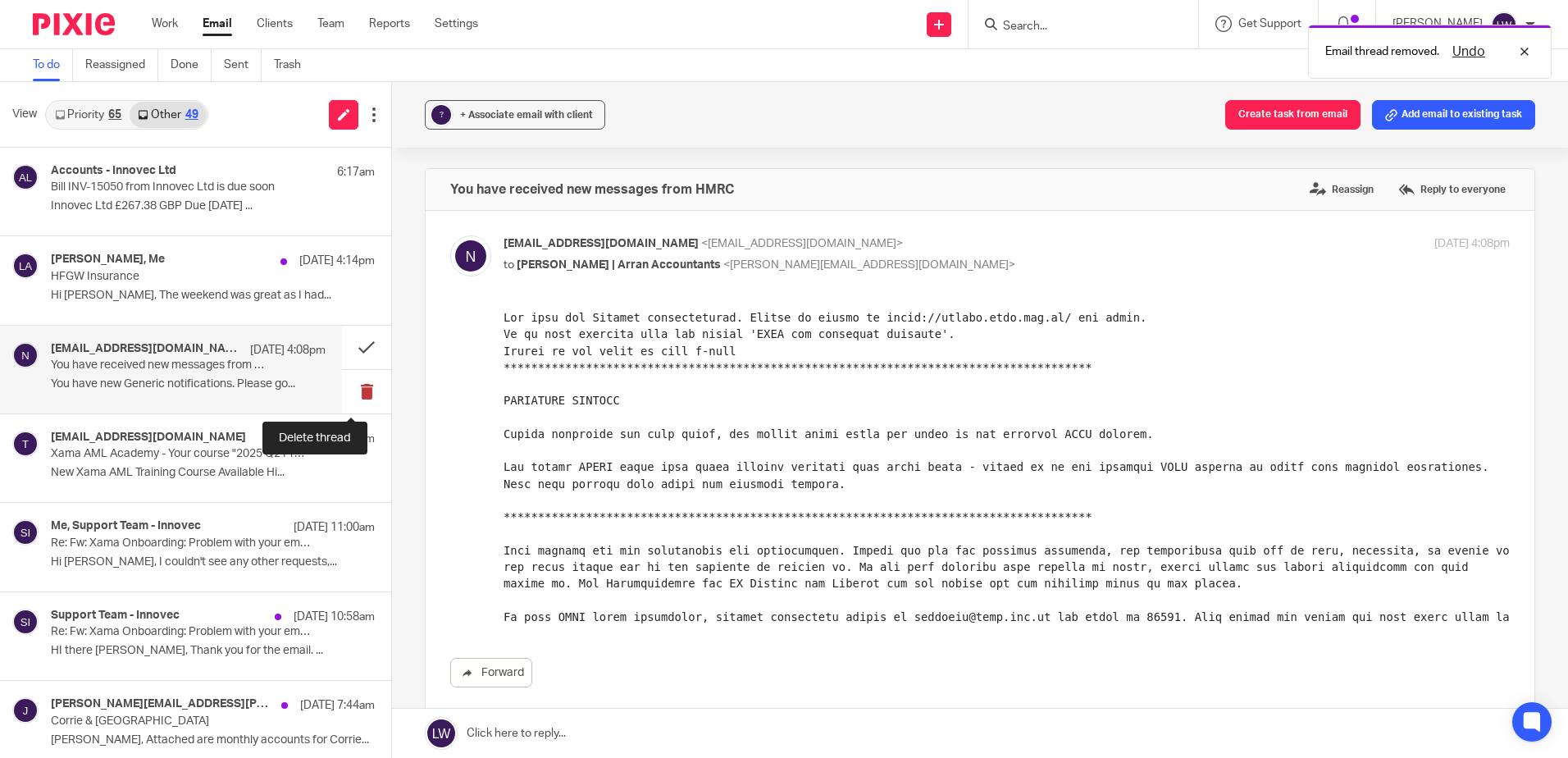
scroll to position [0, 0]
click at [350, 396] on button at bounding box center [367, 391] width 49 height 43
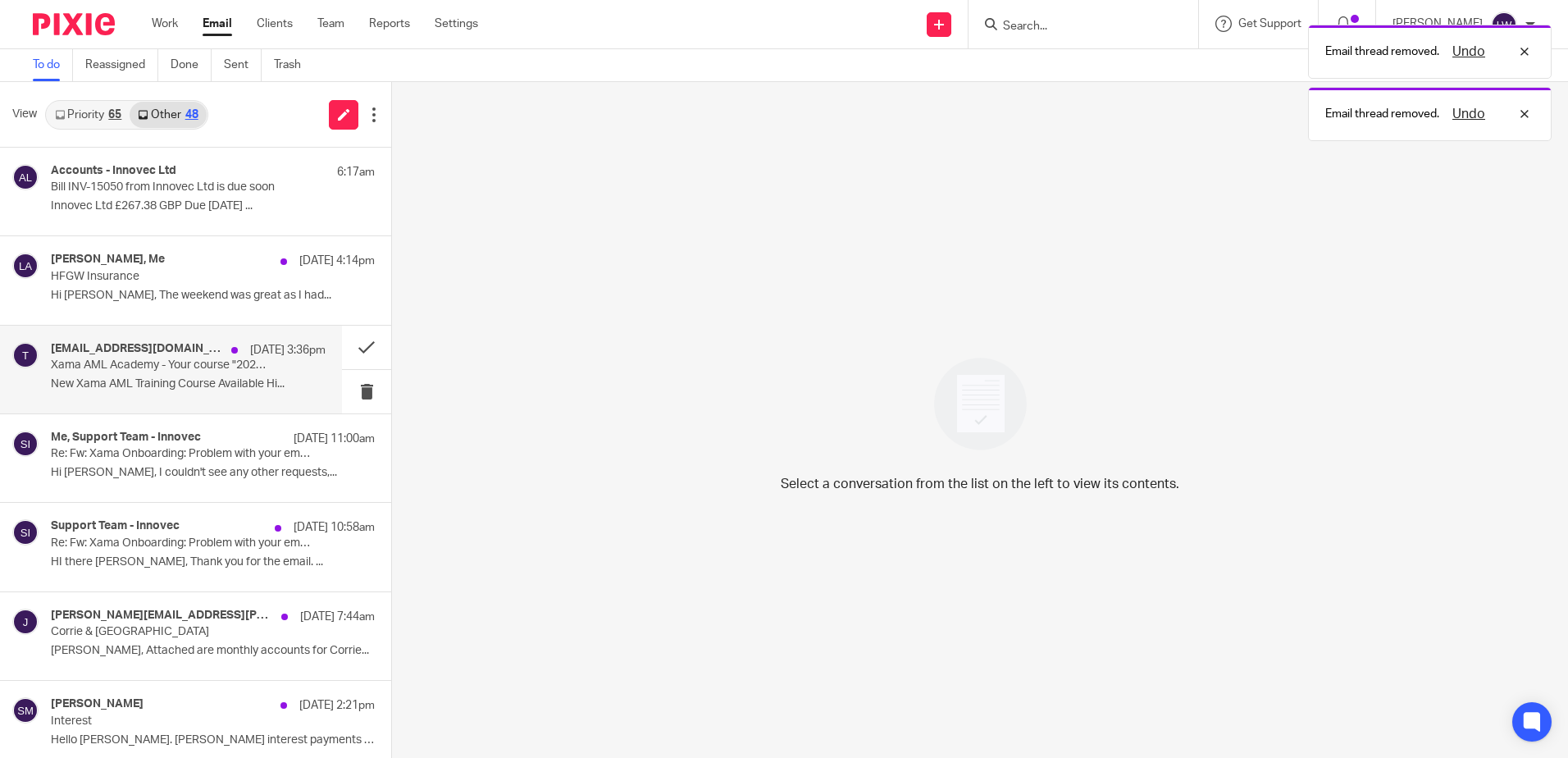
click at [94, 367] on p "Xama AML Academy - Your course "2025 Q2 Product Update" is now available" at bounding box center [161, 365] width 220 height 14
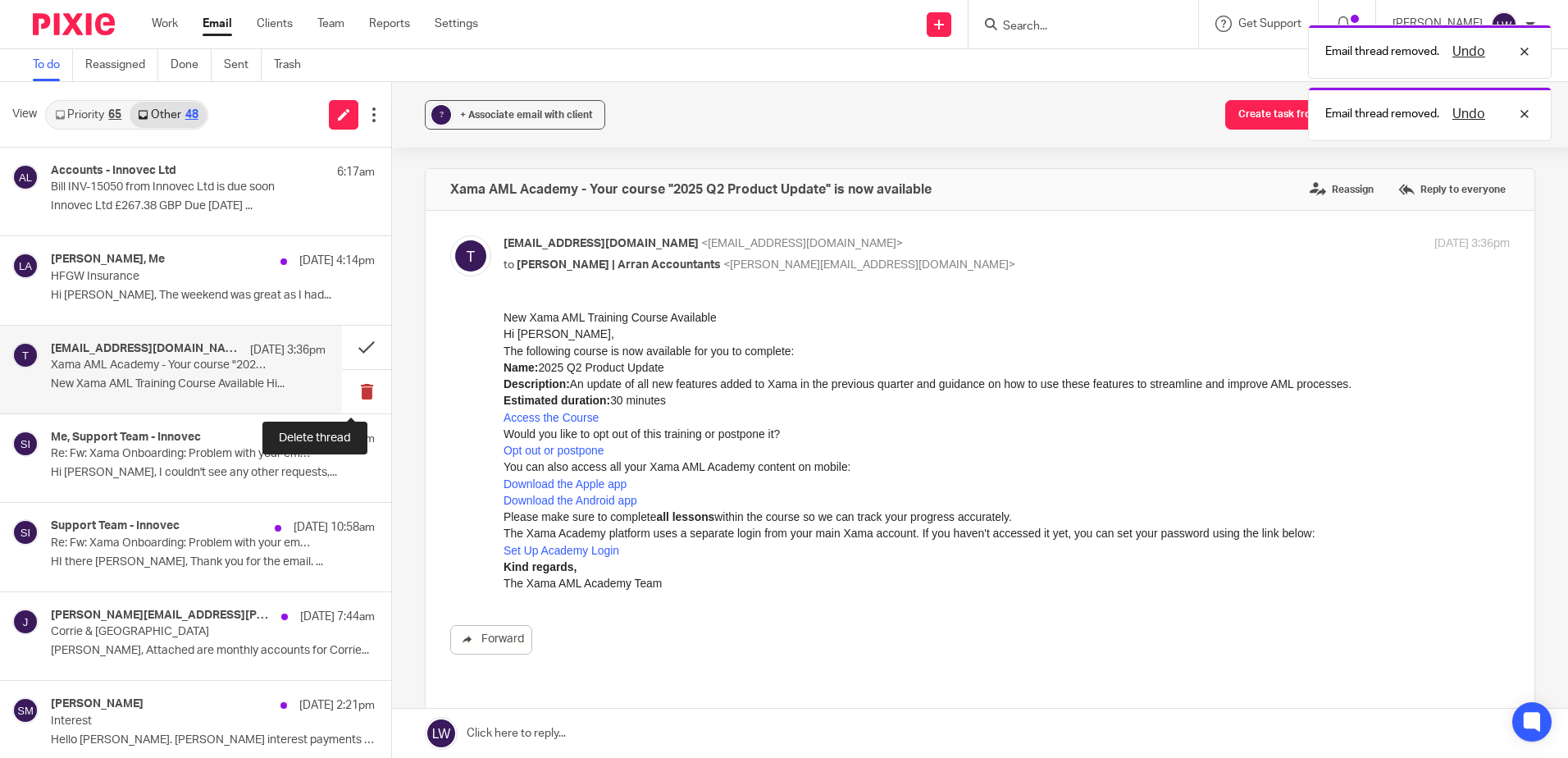
click at [358, 386] on button at bounding box center [367, 391] width 49 height 43
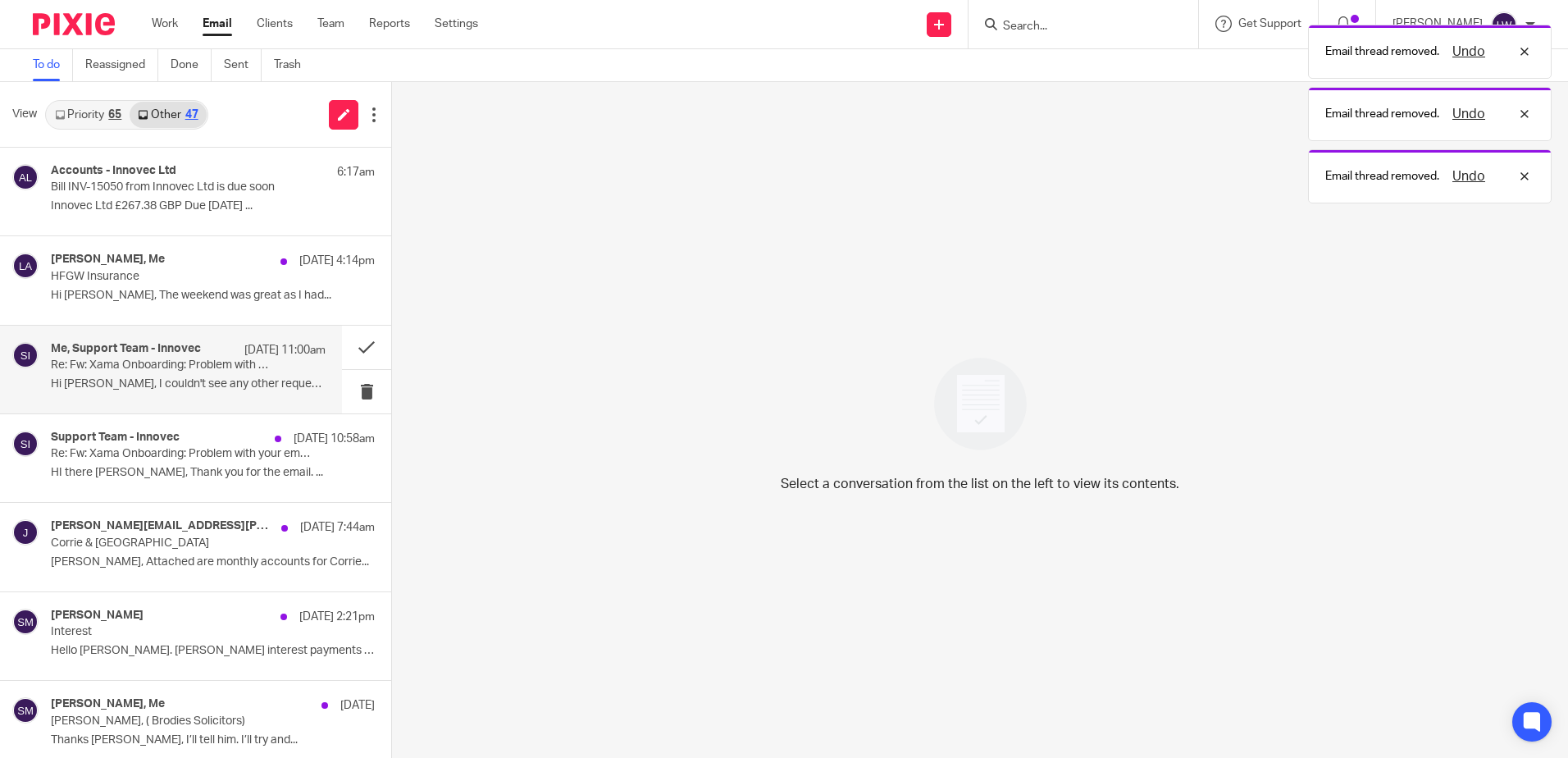
click at [137, 392] on div "Me, Support Team - Innovec [DATE] 11:00am Re: Fw: Xama Onboarding: Problem with…" at bounding box center [188, 369] width 275 height 55
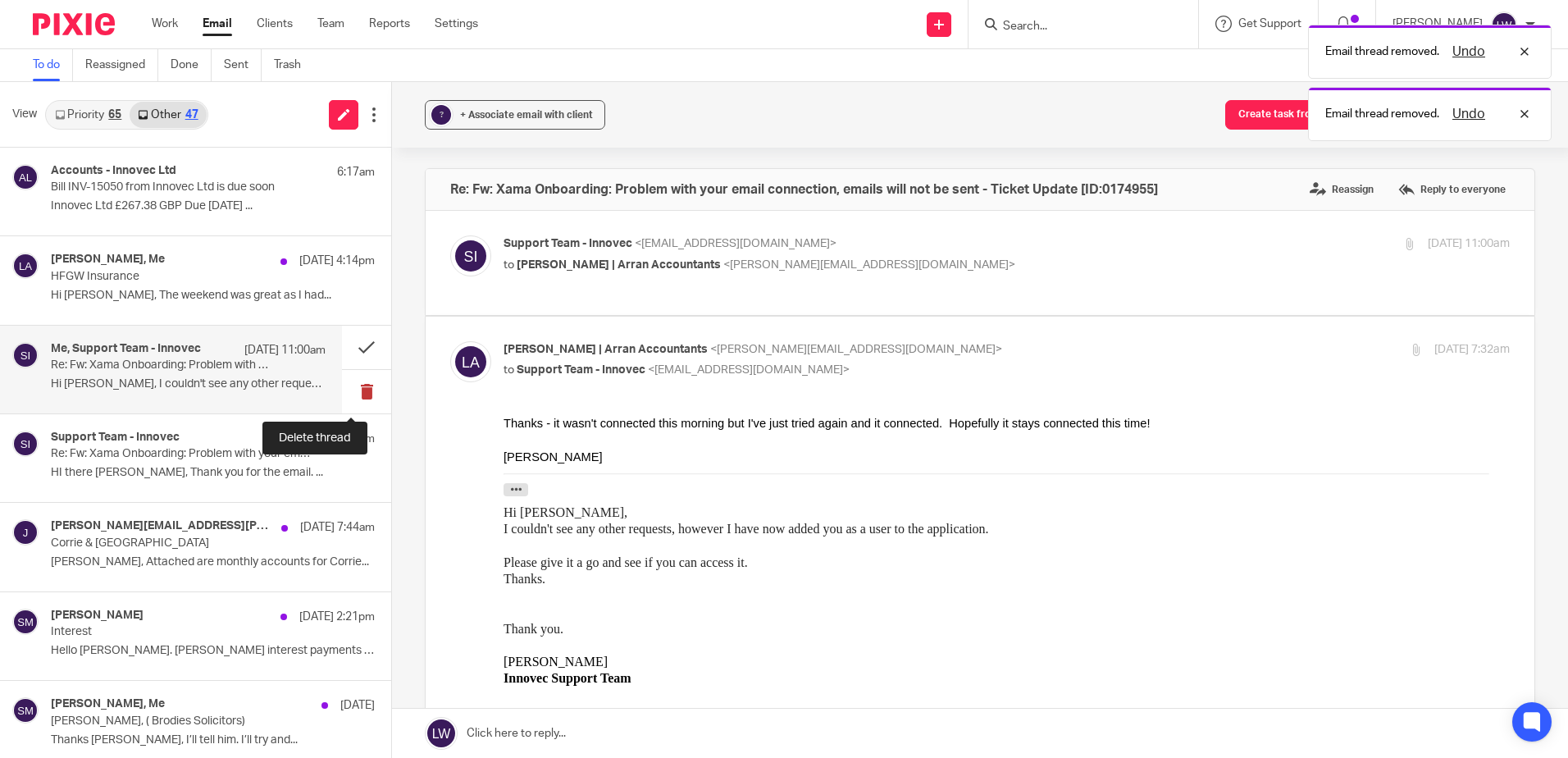
click at [350, 389] on button at bounding box center [367, 391] width 49 height 43
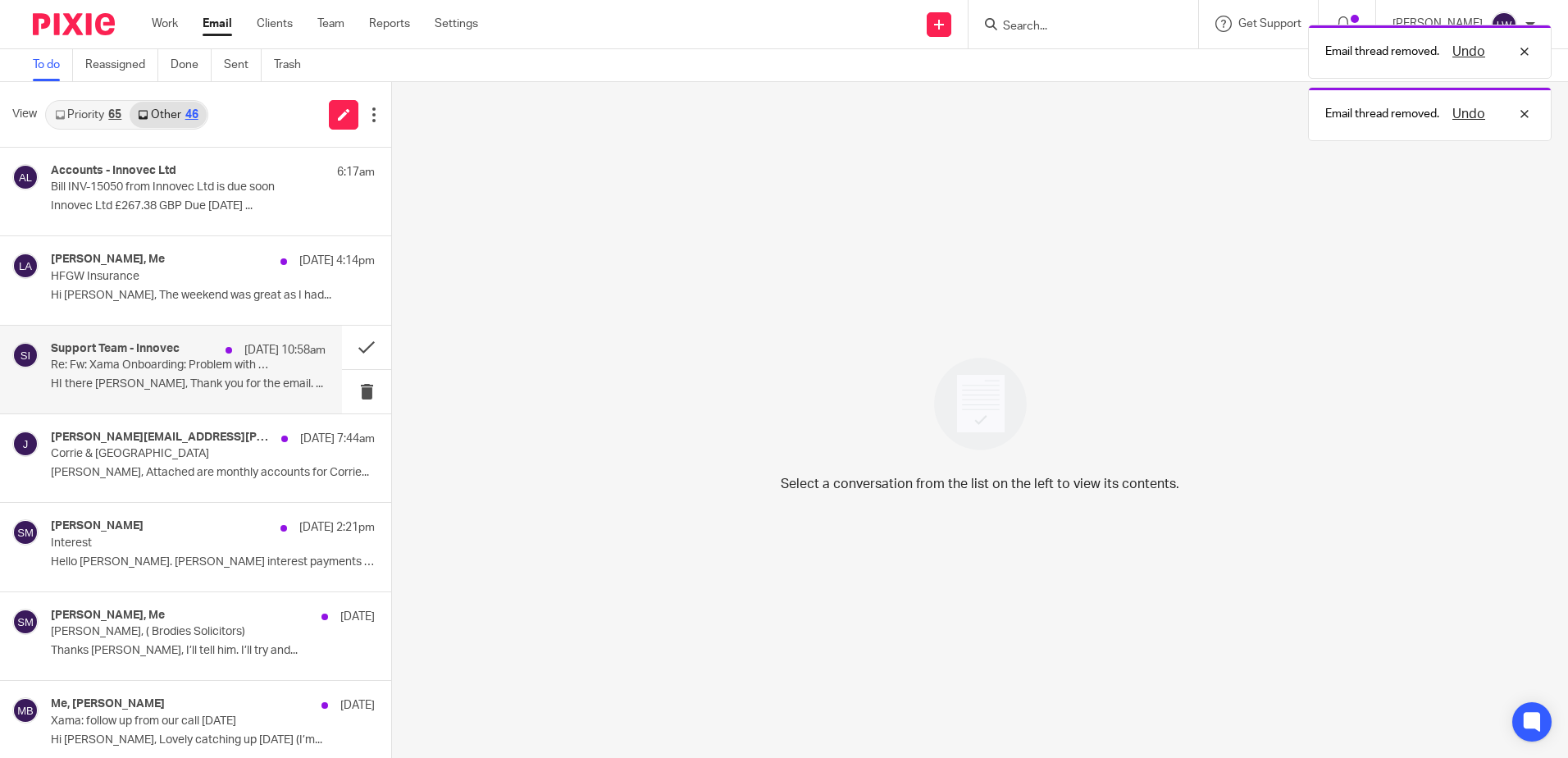
click at [143, 389] on p "HI there [PERSON_NAME], Thank you for the email. ..." at bounding box center [188, 385] width 275 height 14
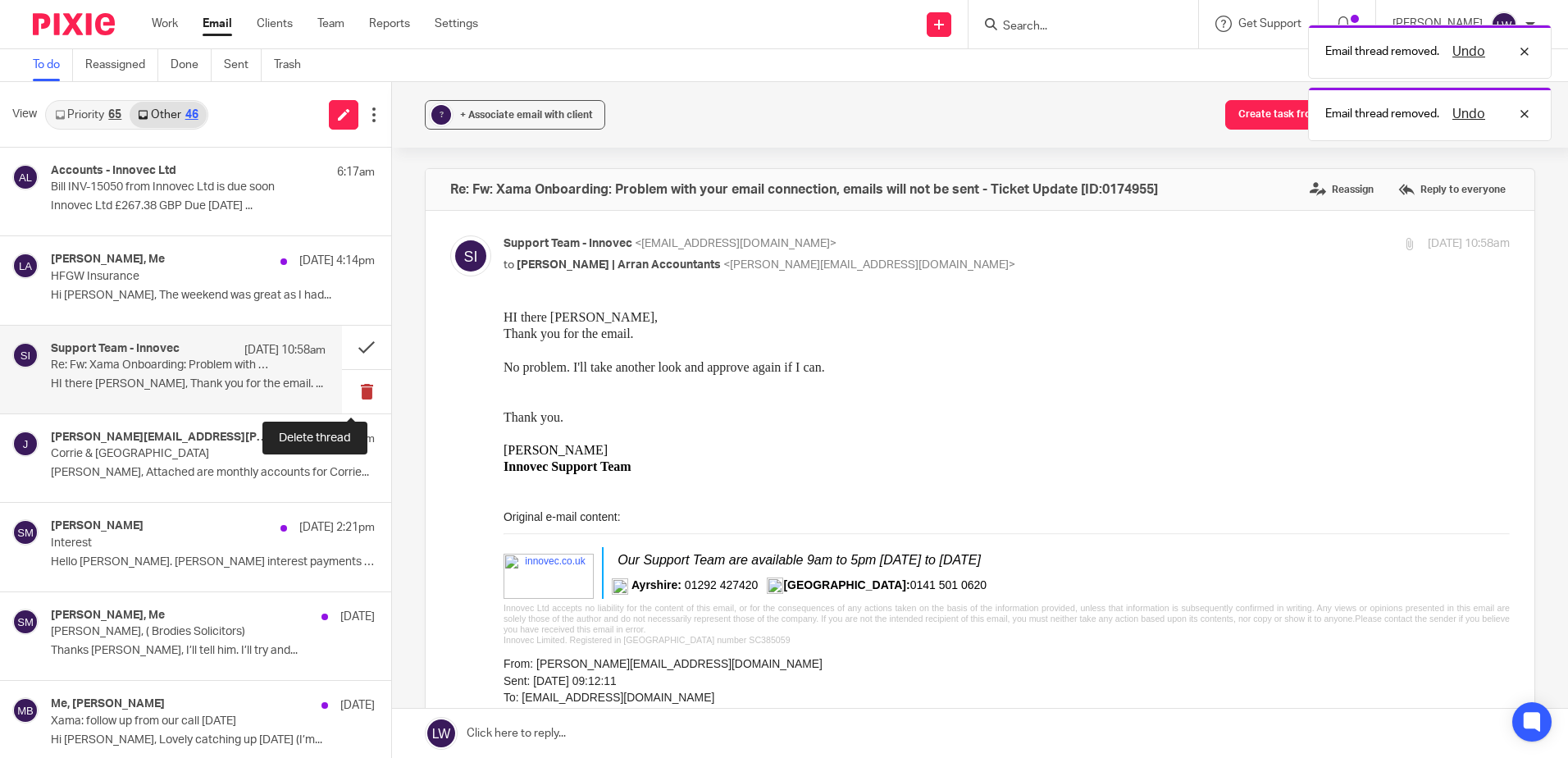
click at [347, 390] on button at bounding box center [367, 391] width 49 height 43
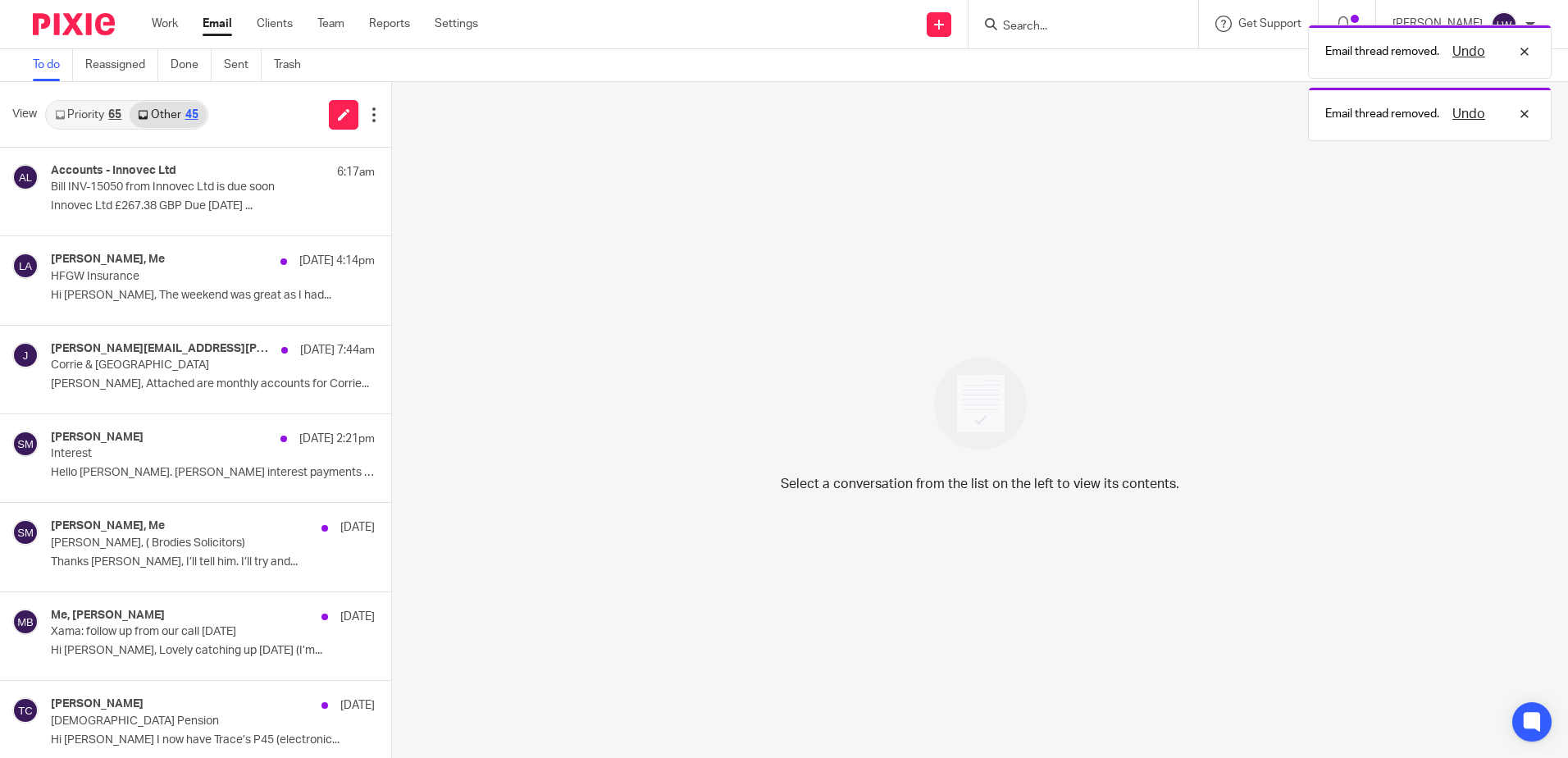
click at [85, 105] on link "Priority 65" at bounding box center [88, 115] width 83 height 26
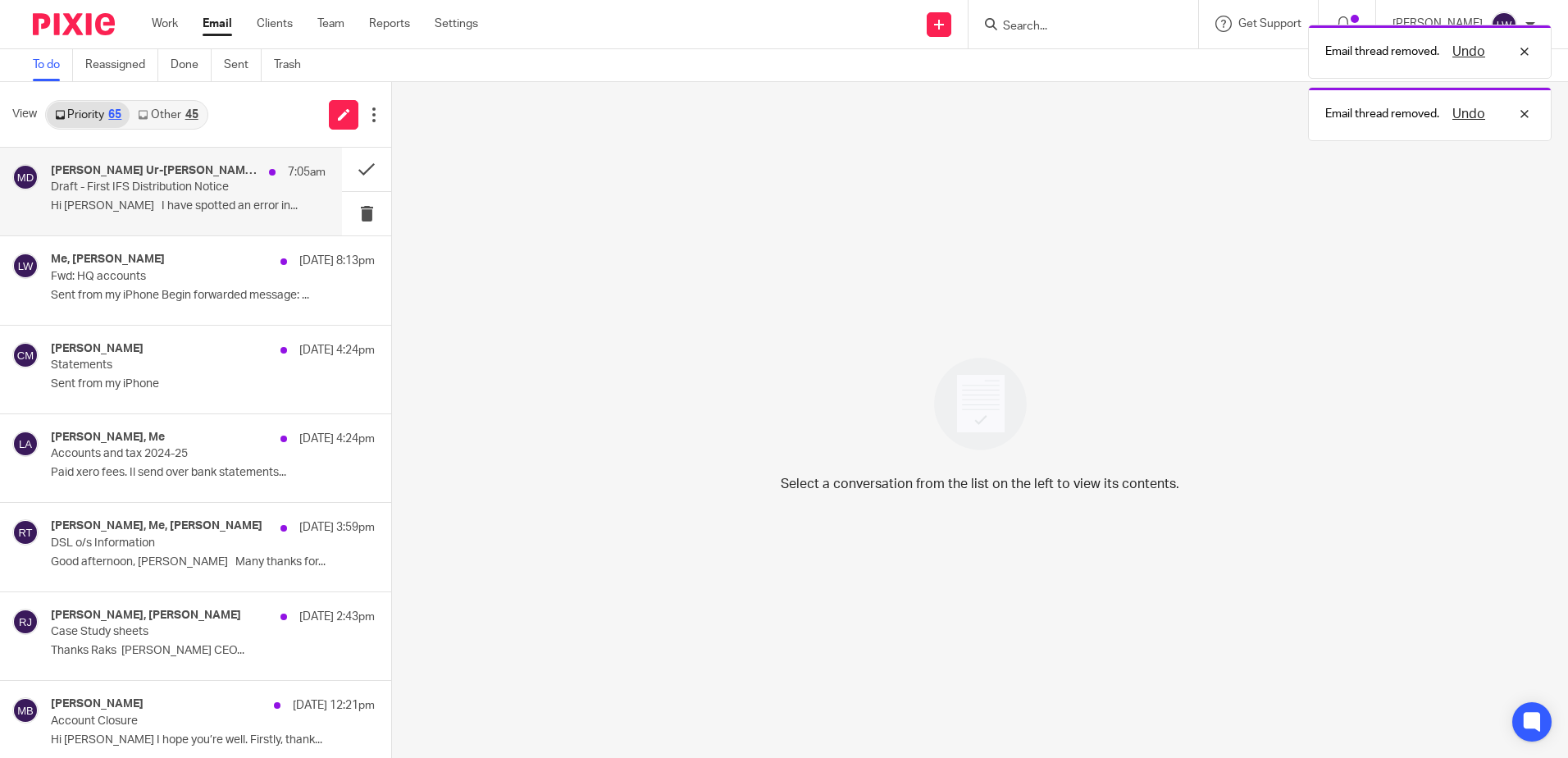
click at [143, 195] on div "[PERSON_NAME] Ur-[PERSON_NAME] - DSL 7:05am Draft - First IFS Distribution Noti…" at bounding box center [188, 191] width 275 height 55
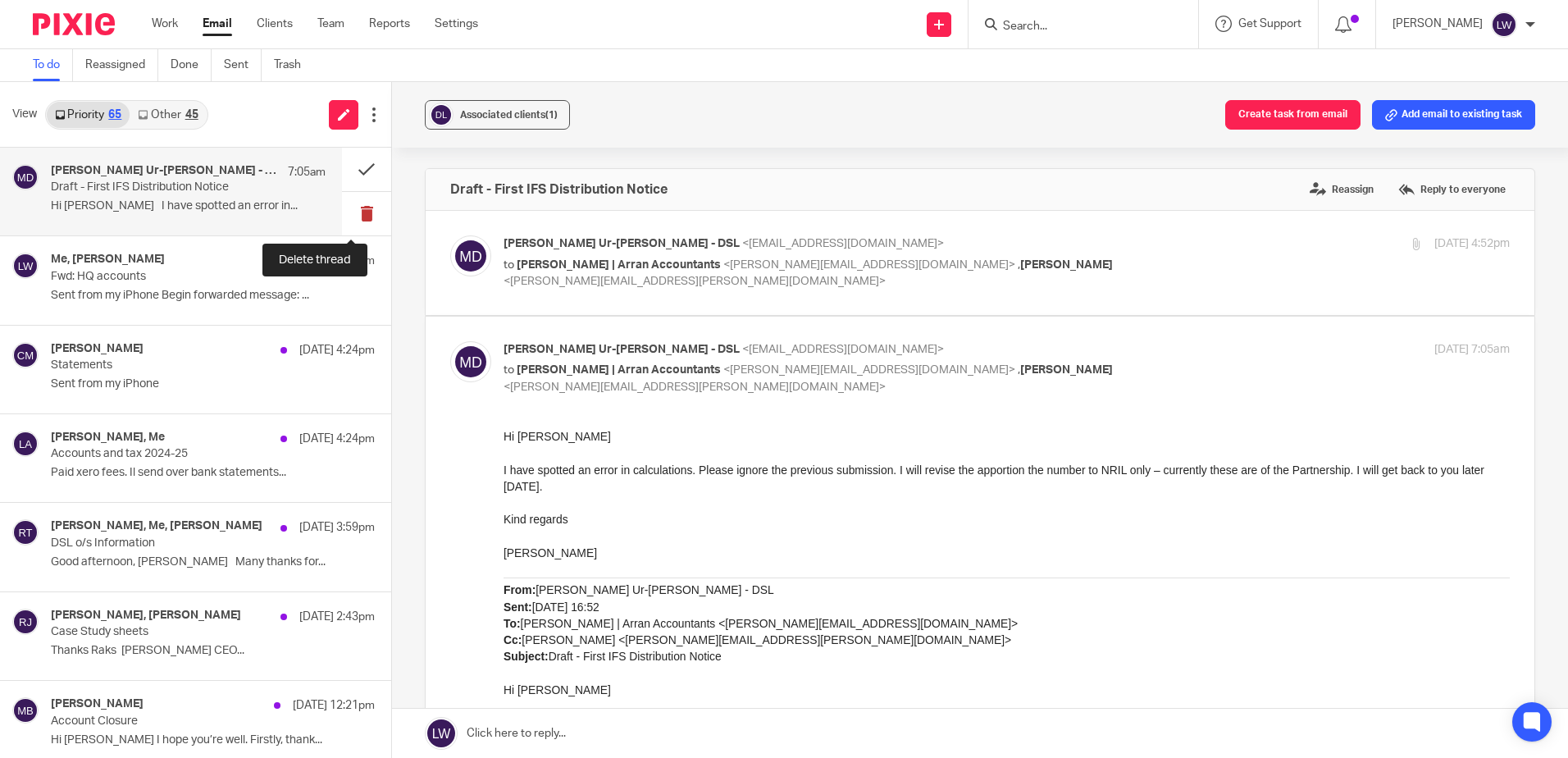
click at [349, 211] on button at bounding box center [367, 214] width 49 height 43
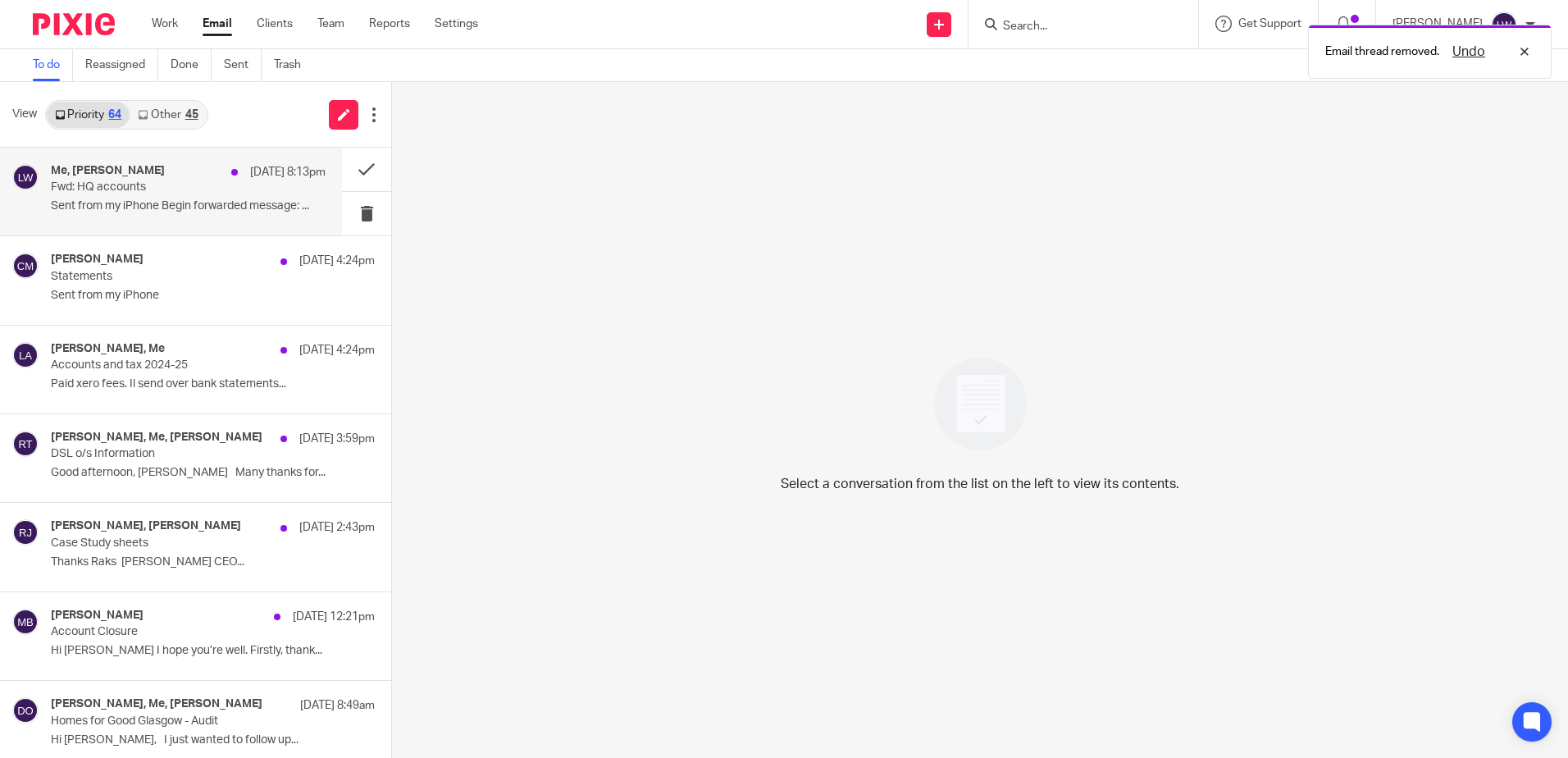
click at [143, 209] on p "Sent from my iPhone Begin forwarded message: ..." at bounding box center [188, 206] width 275 height 14
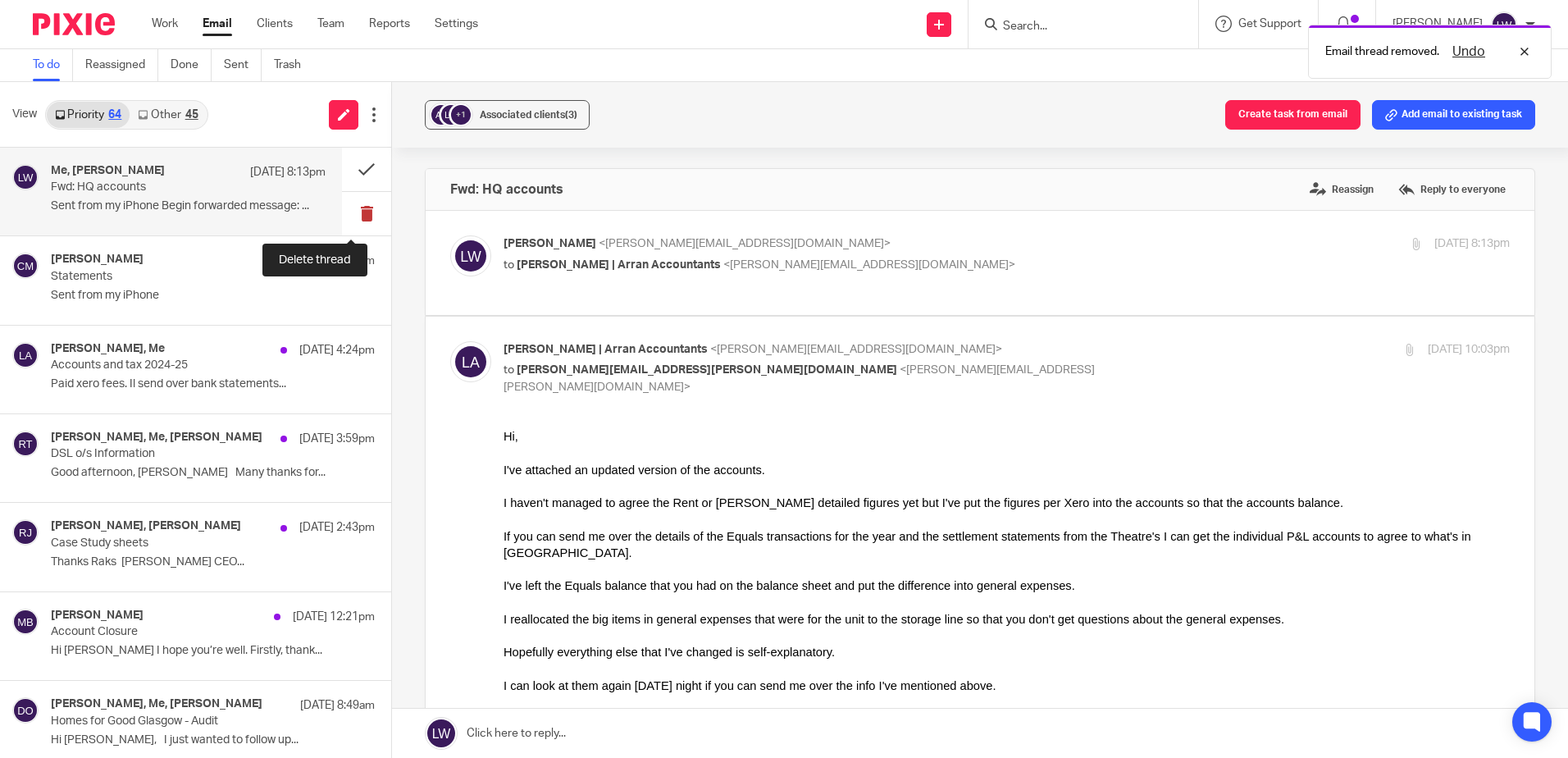
click at [350, 216] on button at bounding box center [367, 214] width 49 height 43
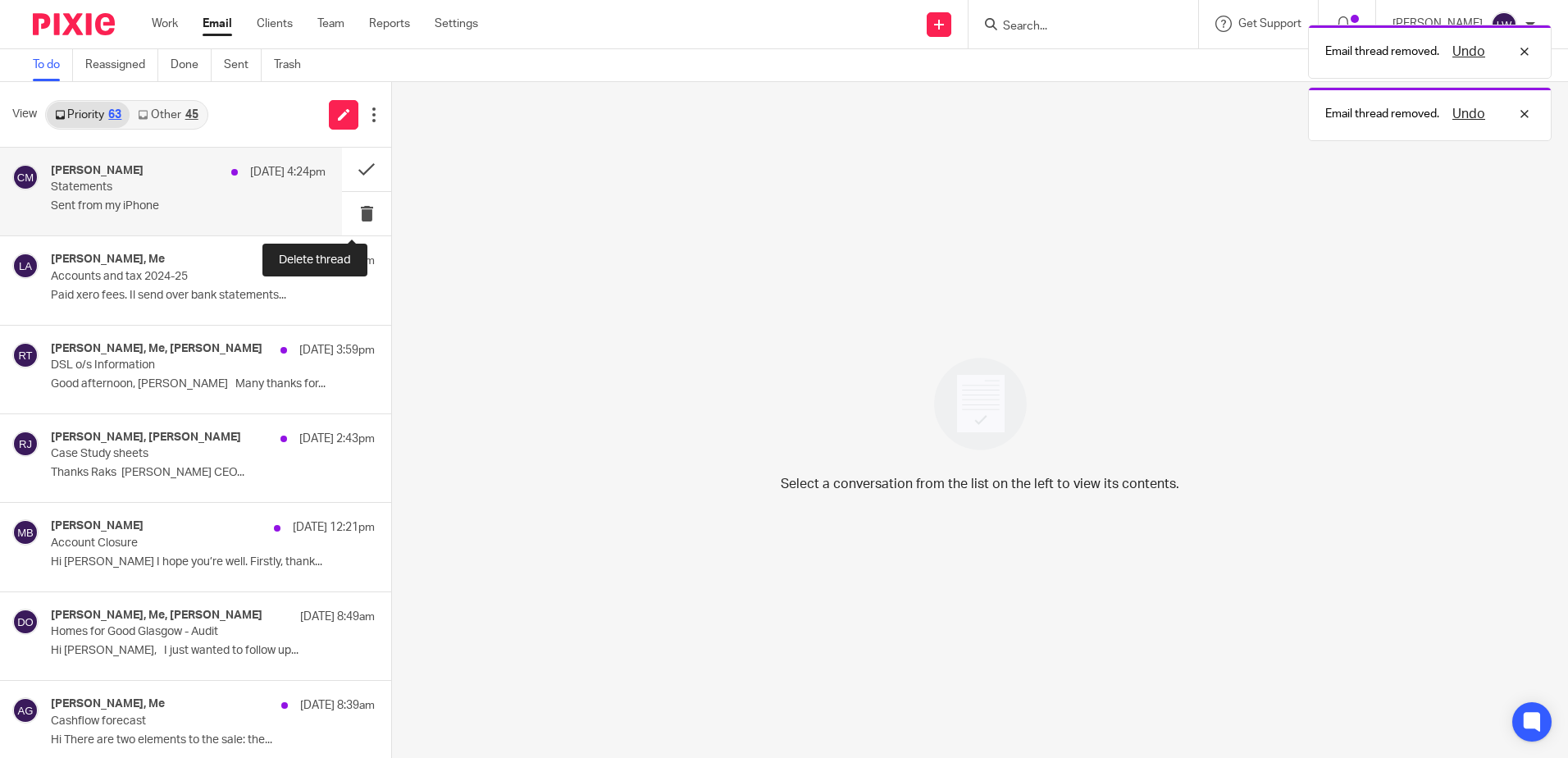
click at [178, 214] on p "Sent from my iPhone" at bounding box center [188, 206] width 275 height 14
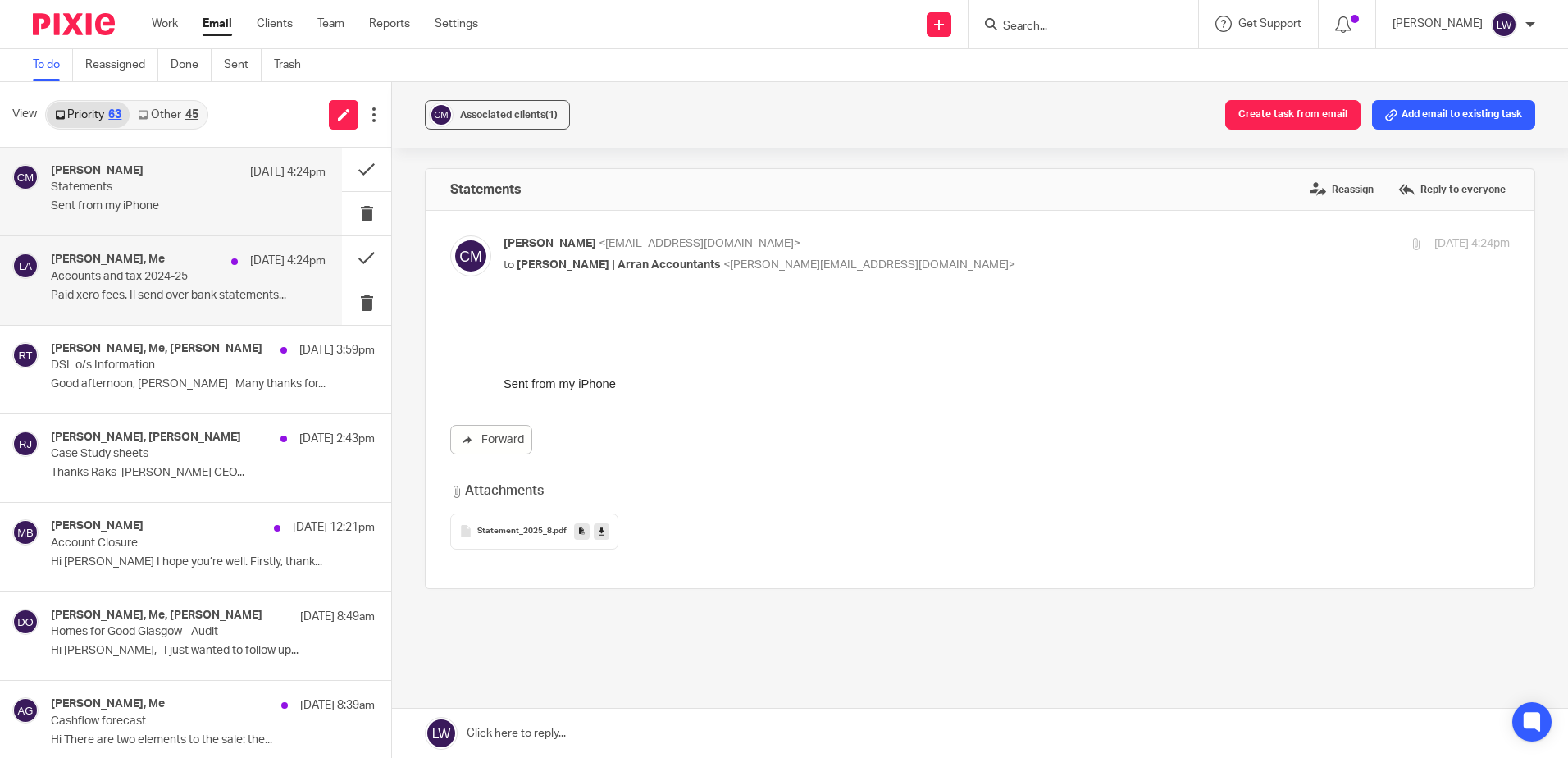
click at [185, 282] on p "Accounts and tax 2024-25" at bounding box center [161, 276] width 220 height 14
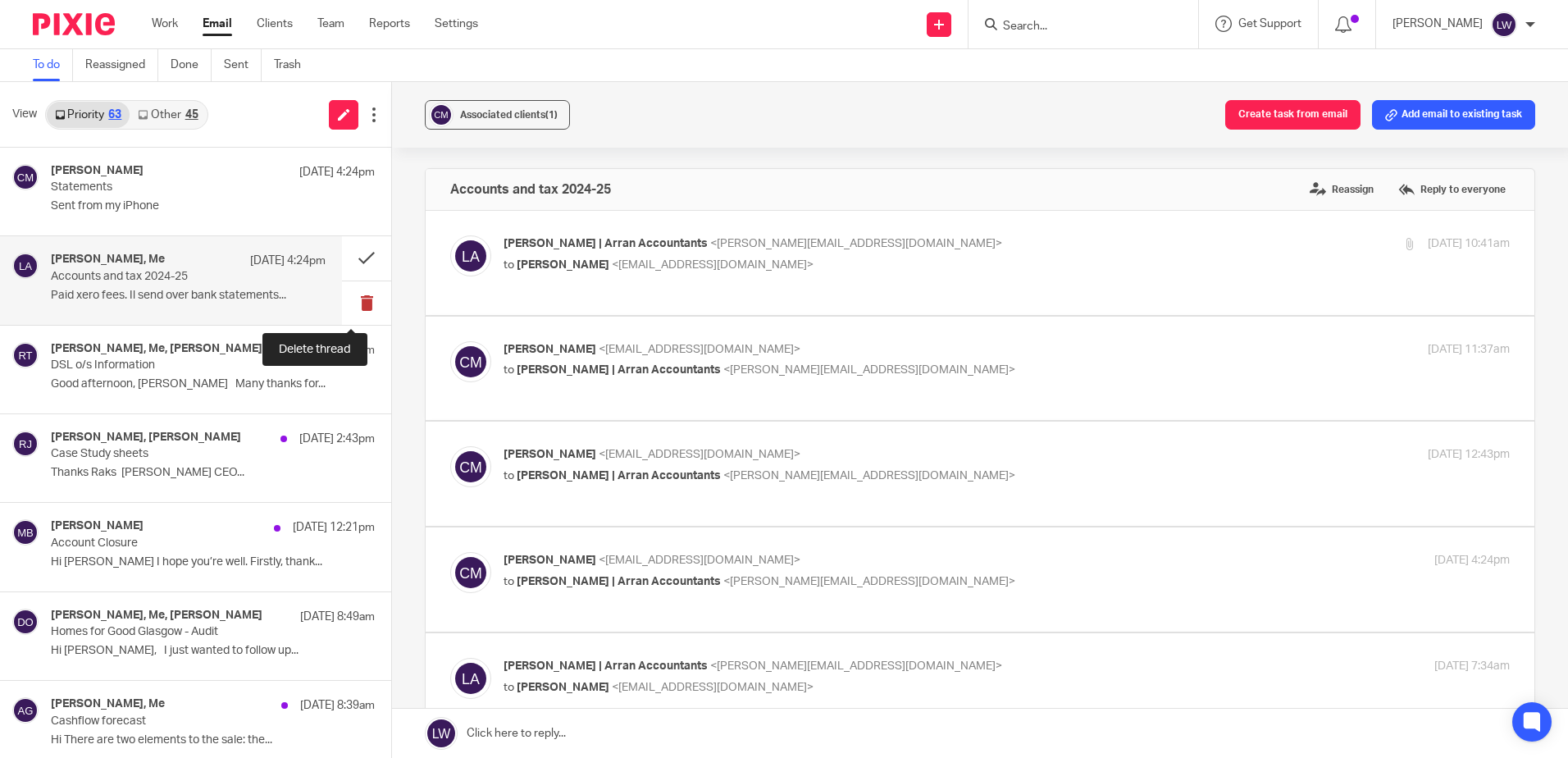
click at [350, 302] on button at bounding box center [367, 303] width 49 height 43
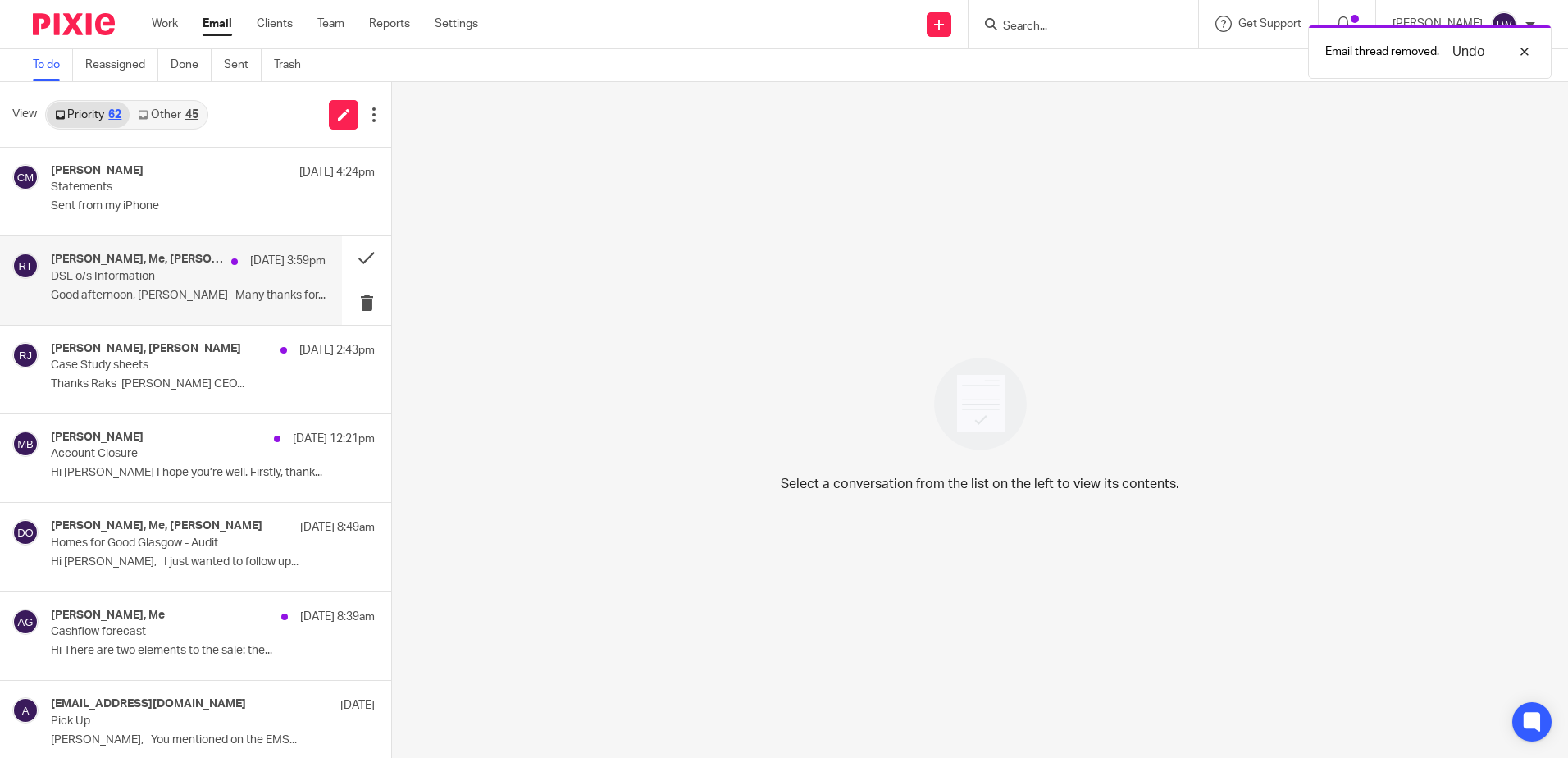
click at [215, 302] on p "Good afternoon, [PERSON_NAME] Many thanks for..." at bounding box center [188, 295] width 275 height 14
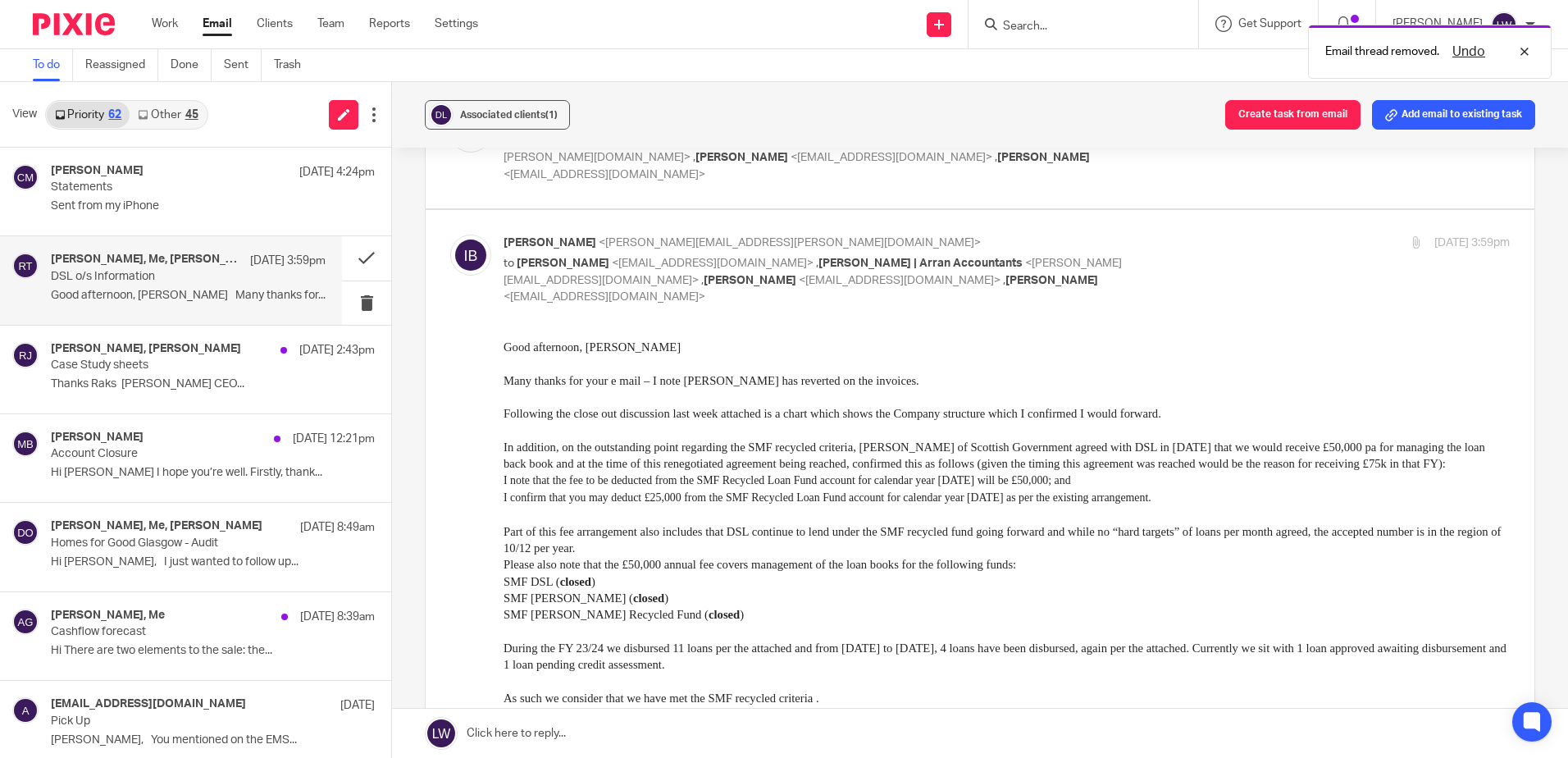
scroll to position [410, 0]
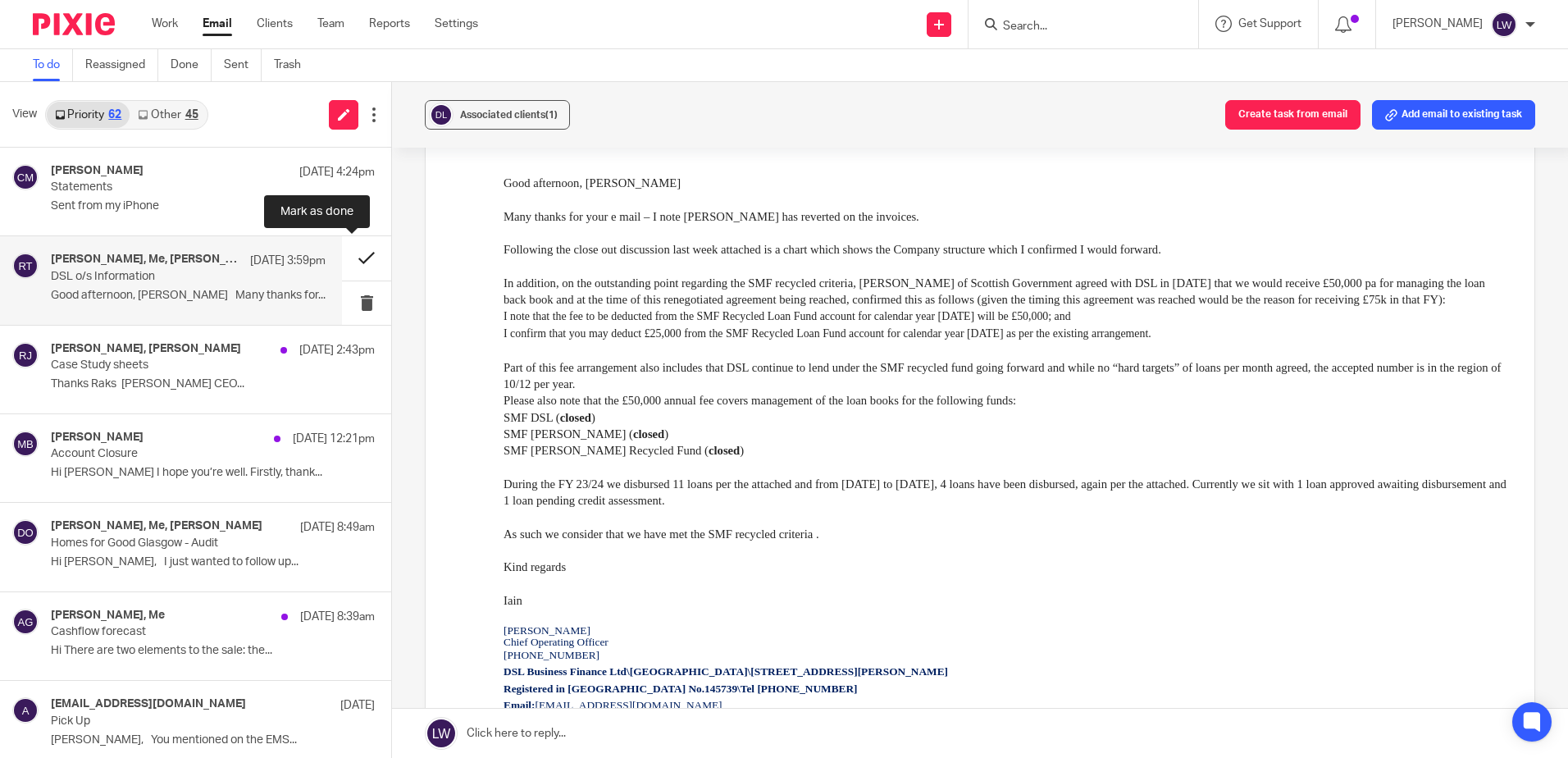
click at [345, 264] on button at bounding box center [367, 258] width 49 height 43
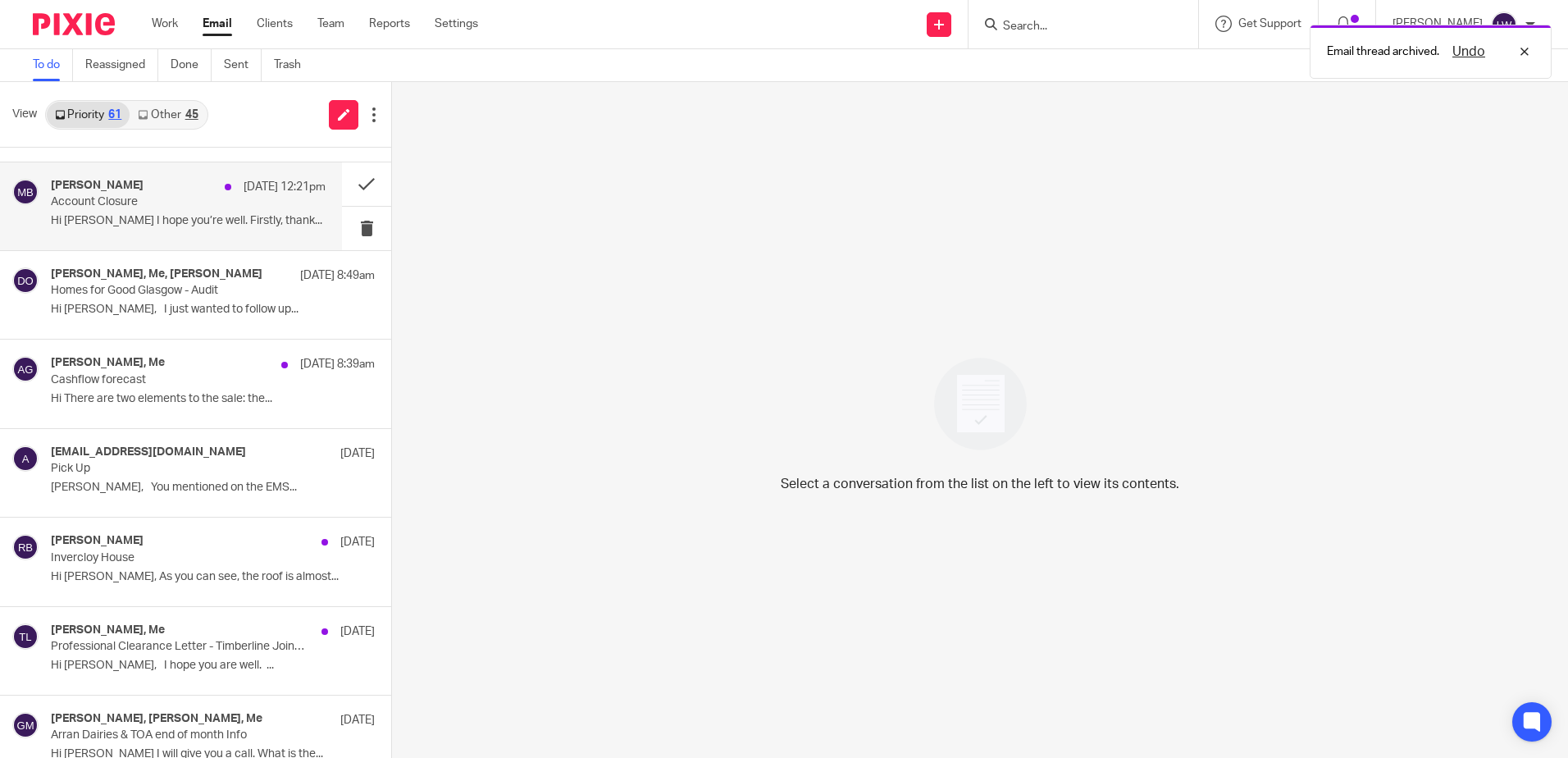
scroll to position [164, 0]
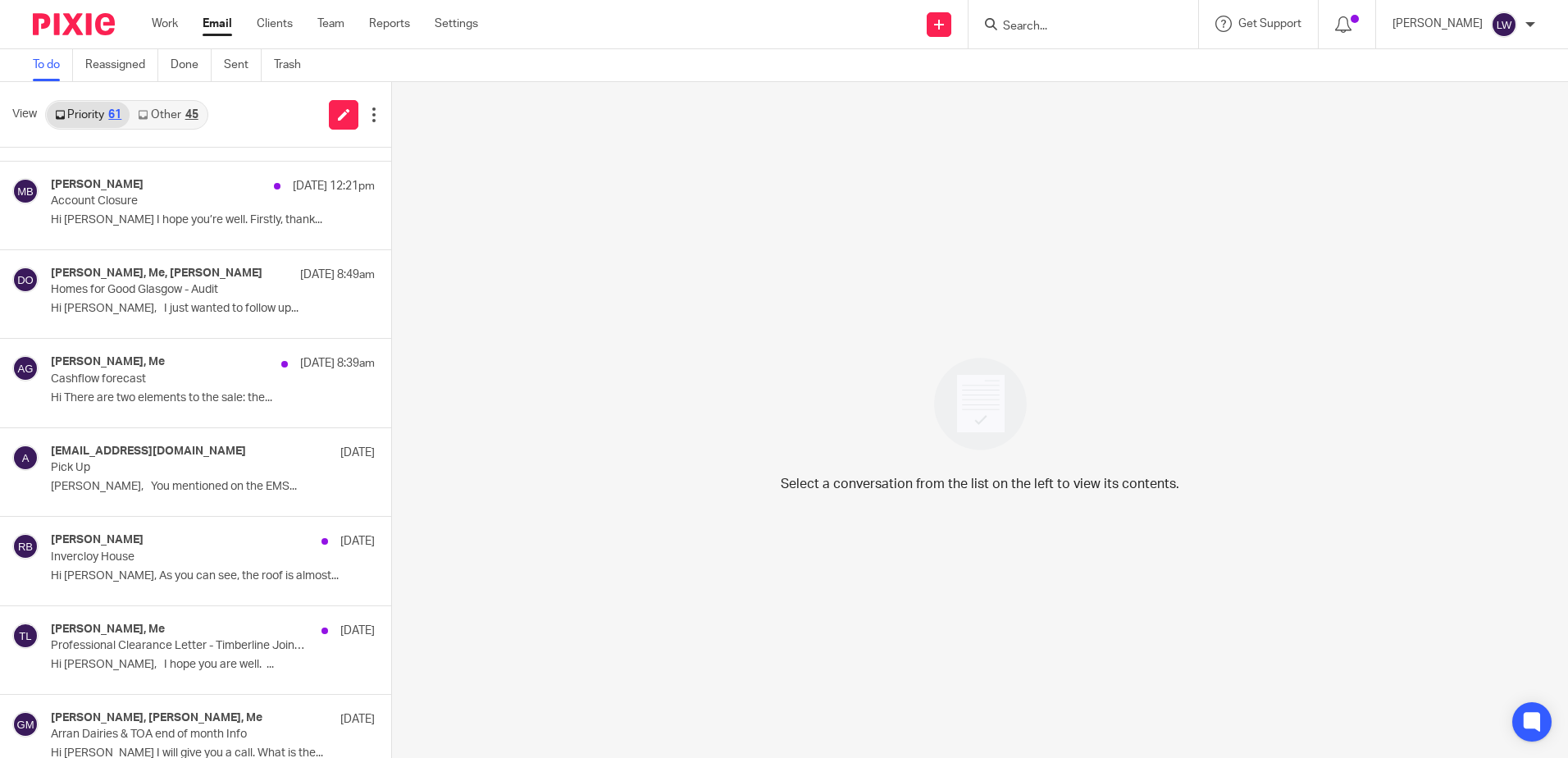
click at [1065, 21] on input "Search" at bounding box center [1075, 26] width 148 height 14
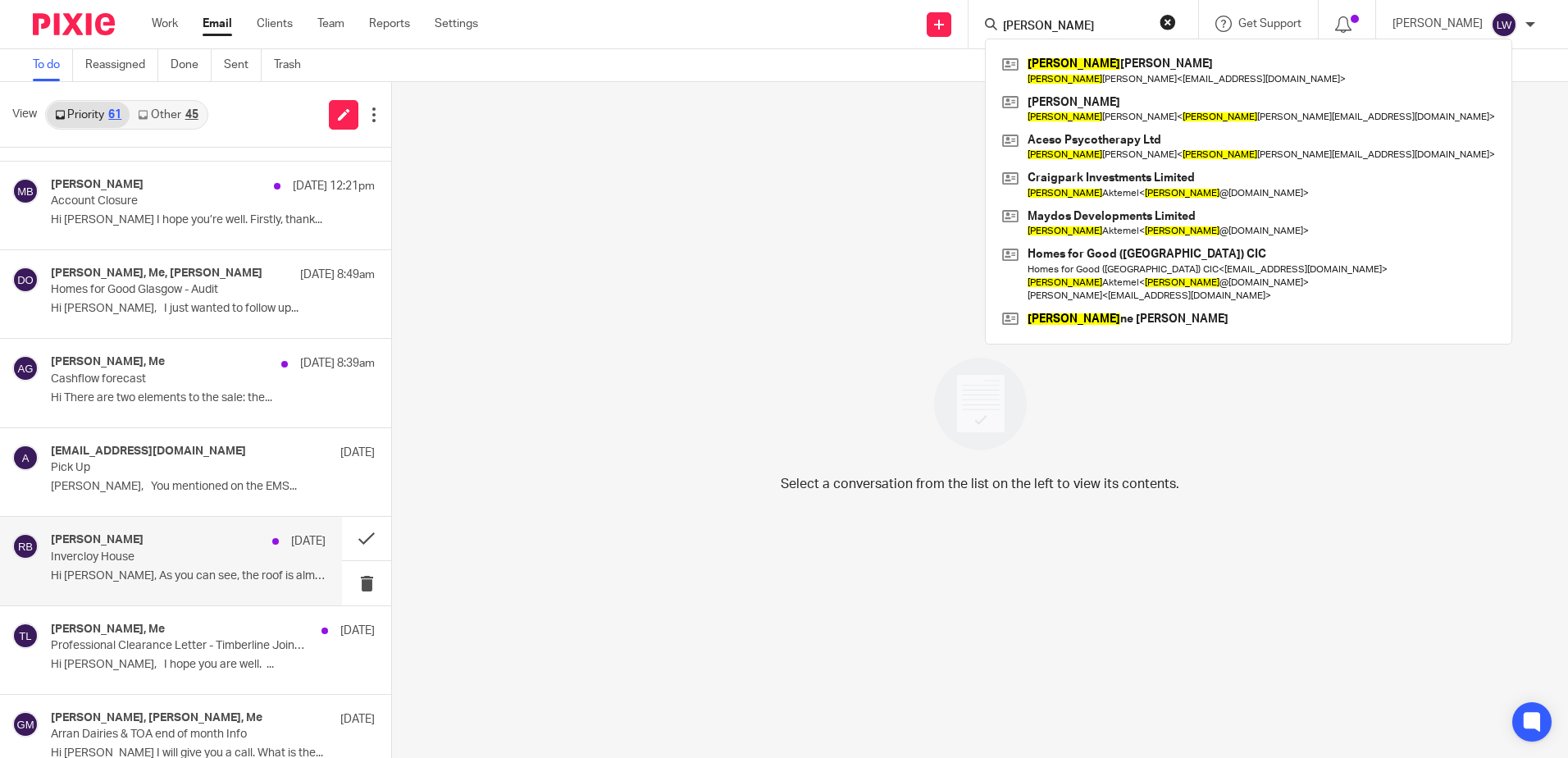
type input "[PERSON_NAME]"
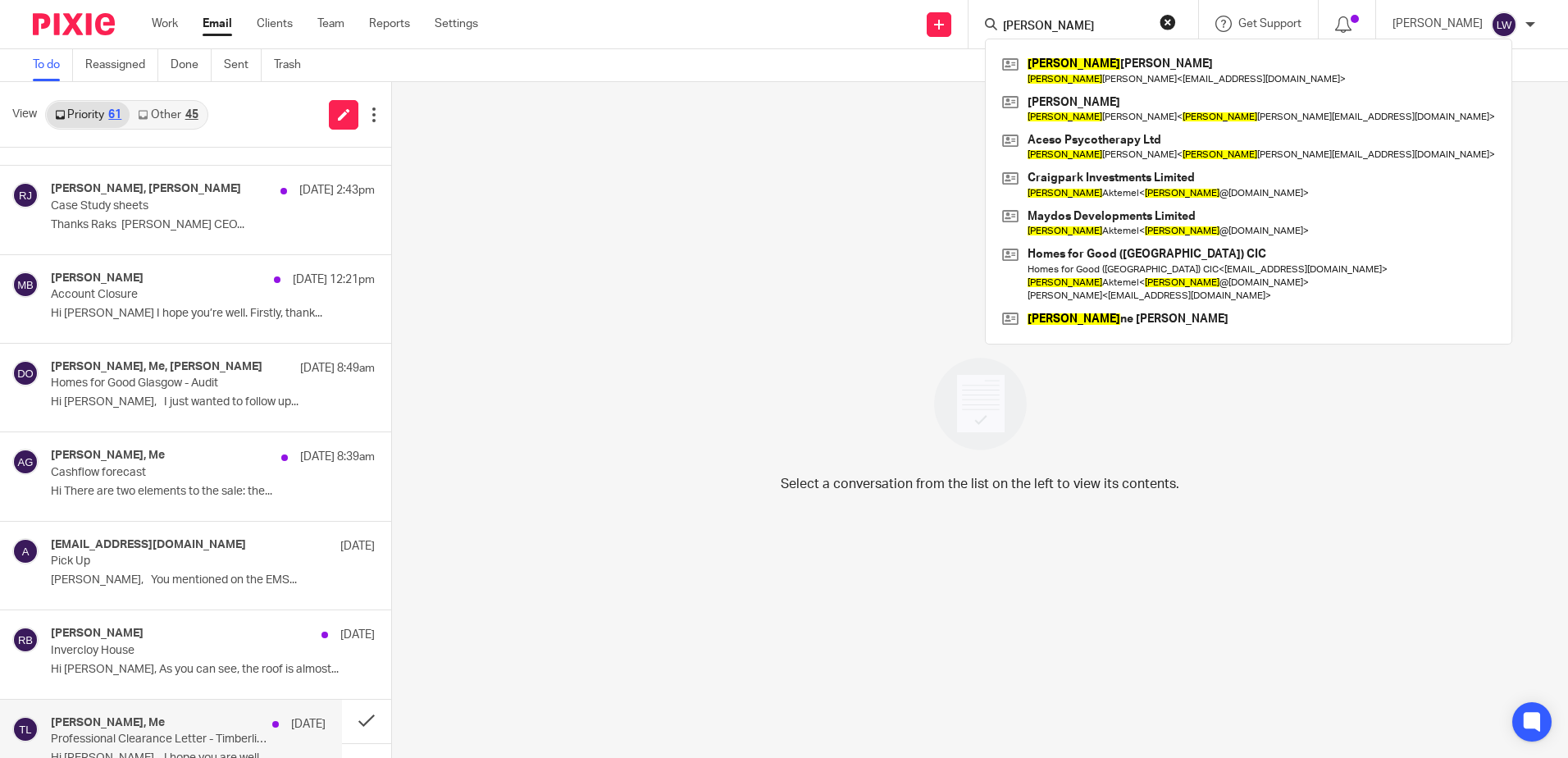
scroll to position [0, 0]
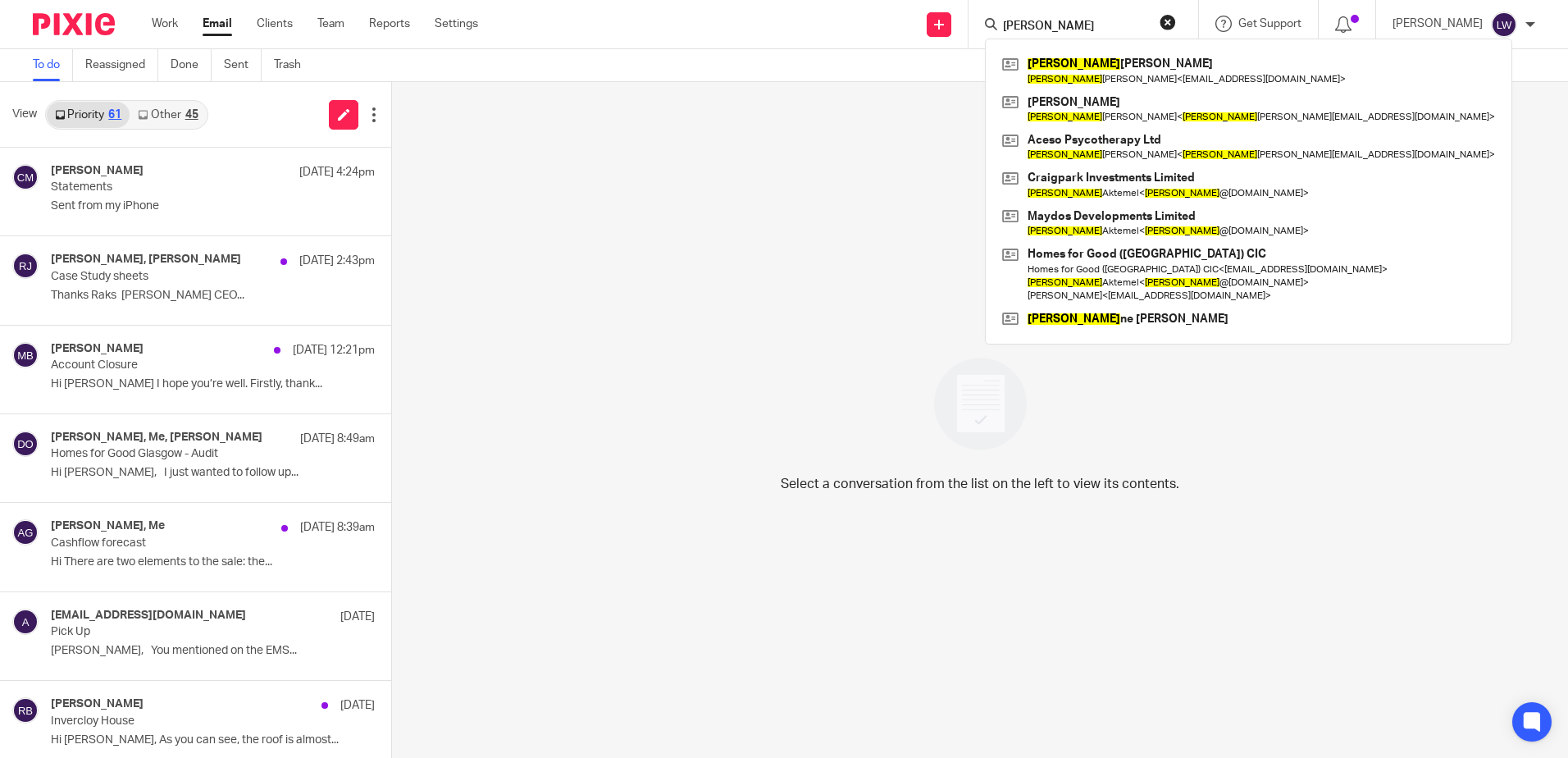
click at [165, 114] on link "Other 45" at bounding box center [168, 115] width 77 height 26
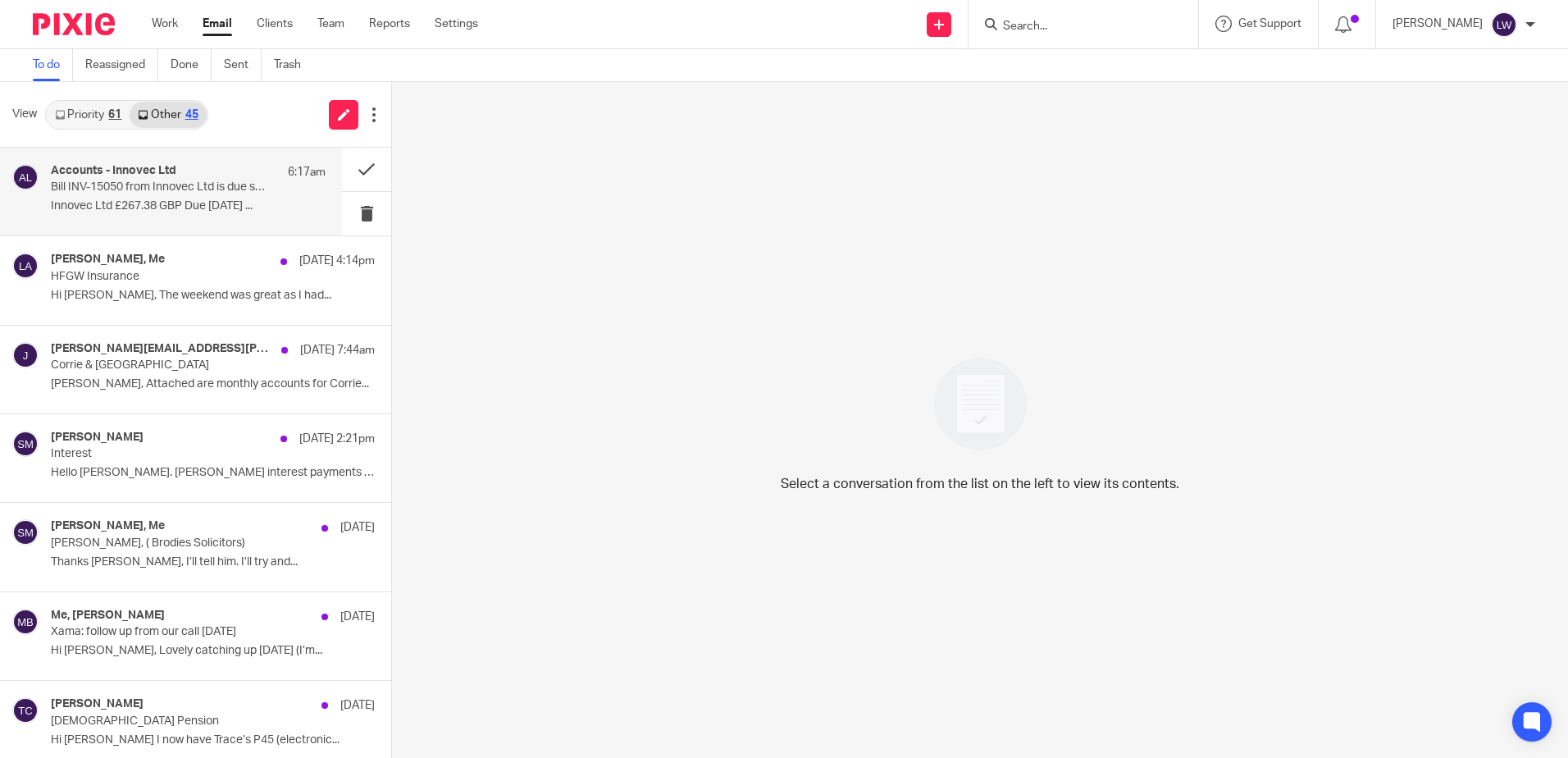
click at [156, 191] on p "Bill INV-15050 from Innovec Ltd is due soon" at bounding box center [161, 187] width 220 height 14
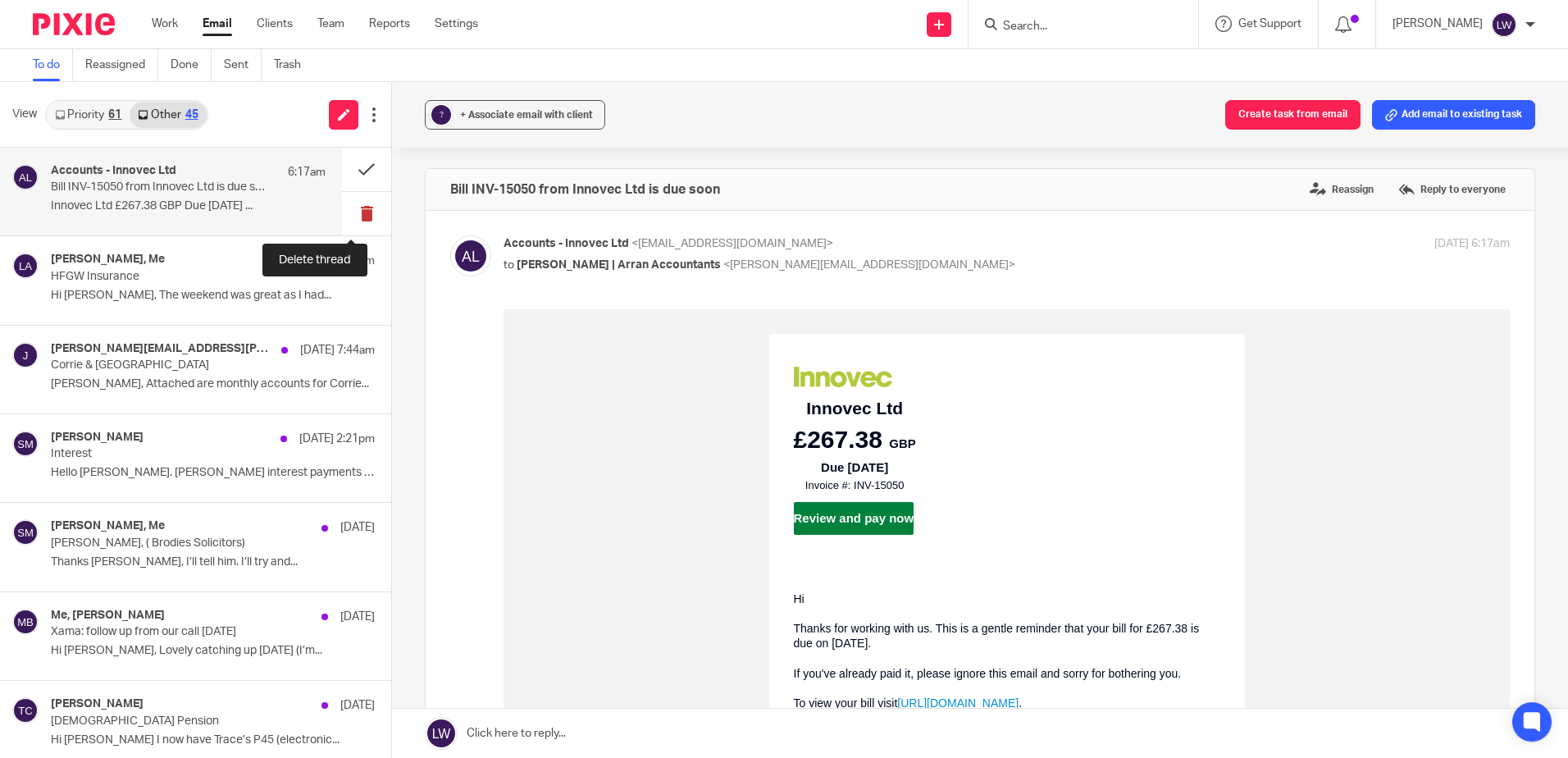
click at [351, 216] on button at bounding box center [367, 214] width 49 height 43
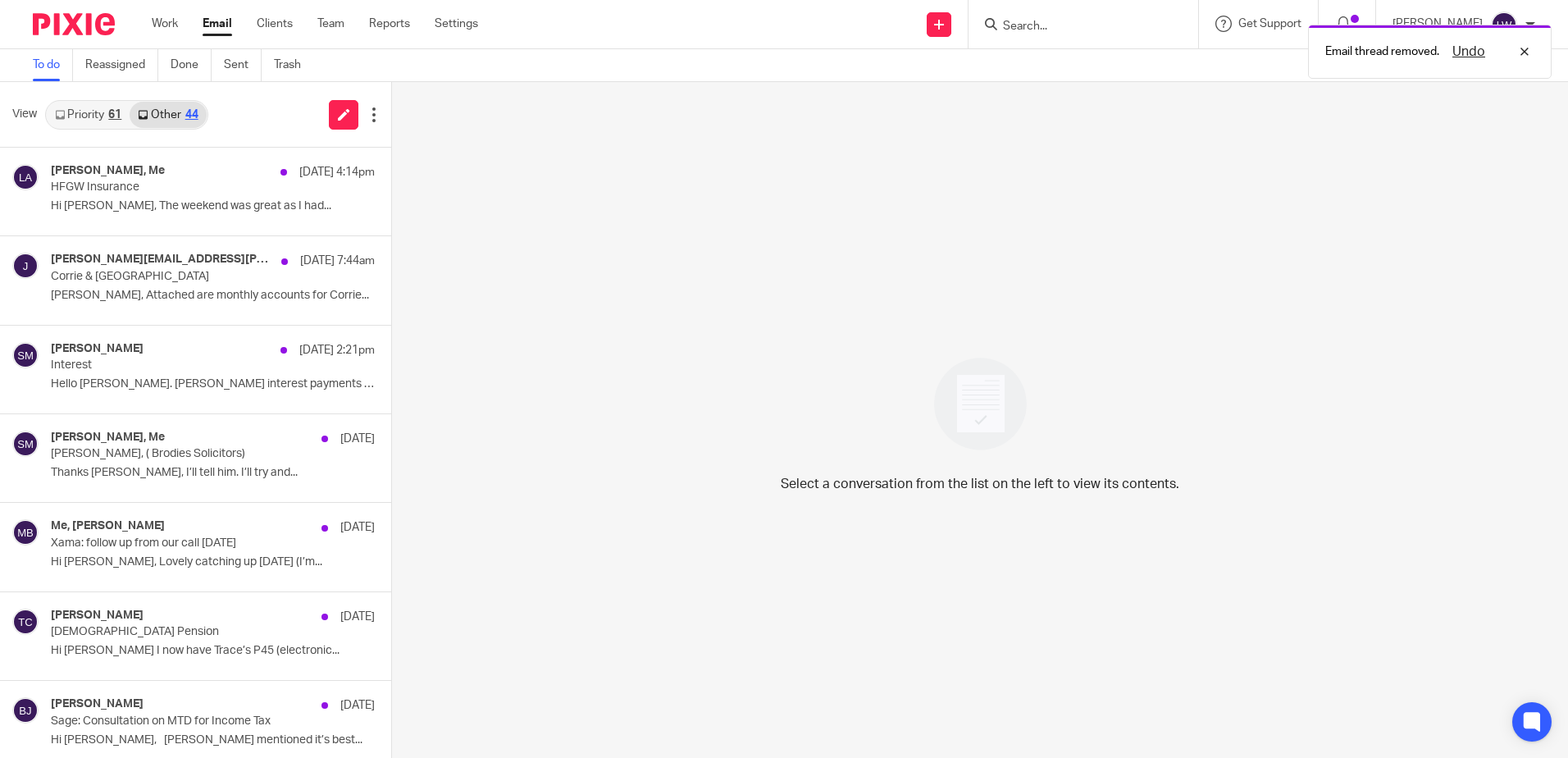
click at [98, 102] on link "Priority 61" at bounding box center [88, 115] width 83 height 26
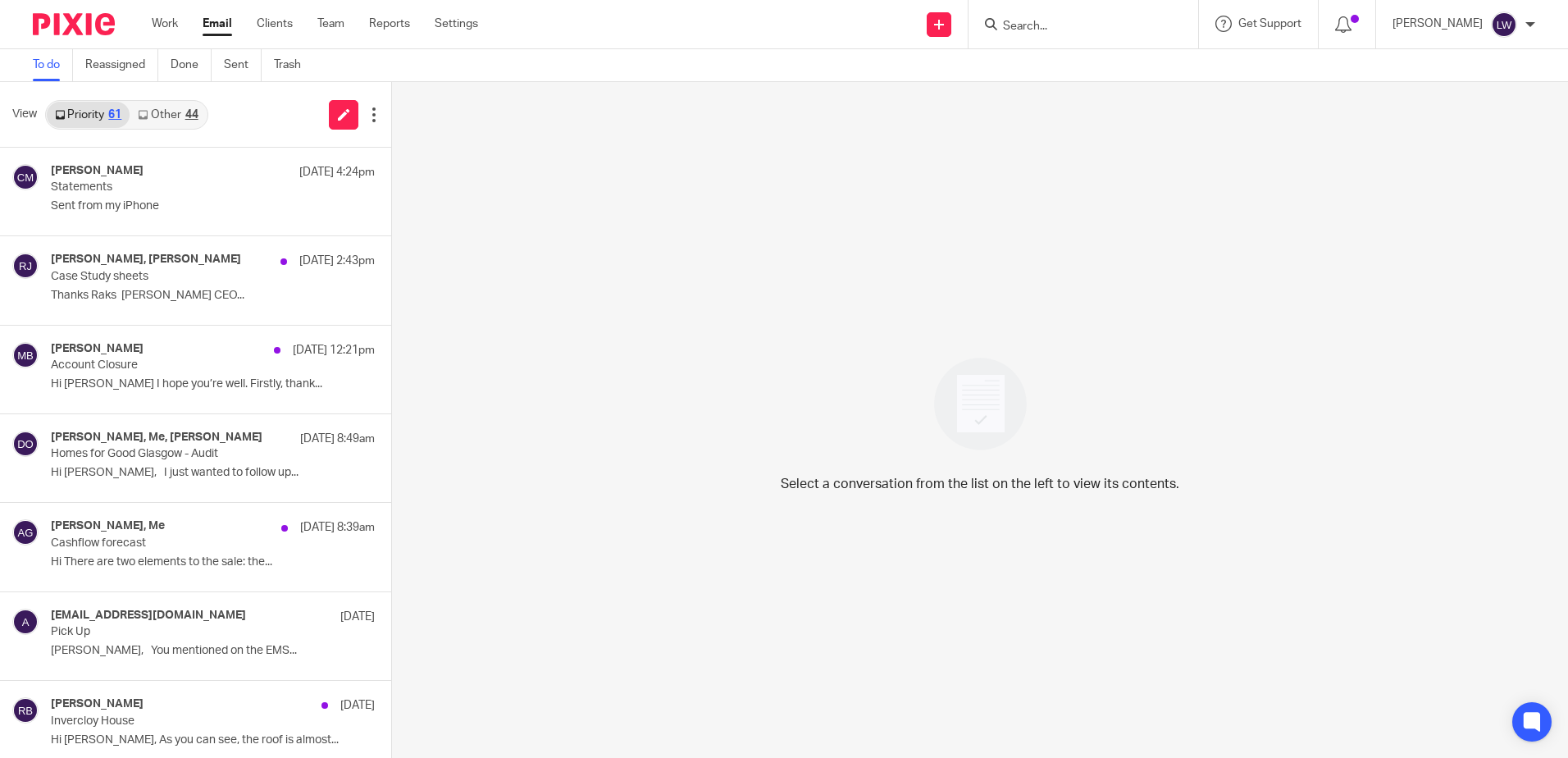
click at [219, 18] on link "Email" at bounding box center [217, 23] width 30 height 16
click at [176, 118] on link "Other 46" at bounding box center [168, 115] width 77 height 26
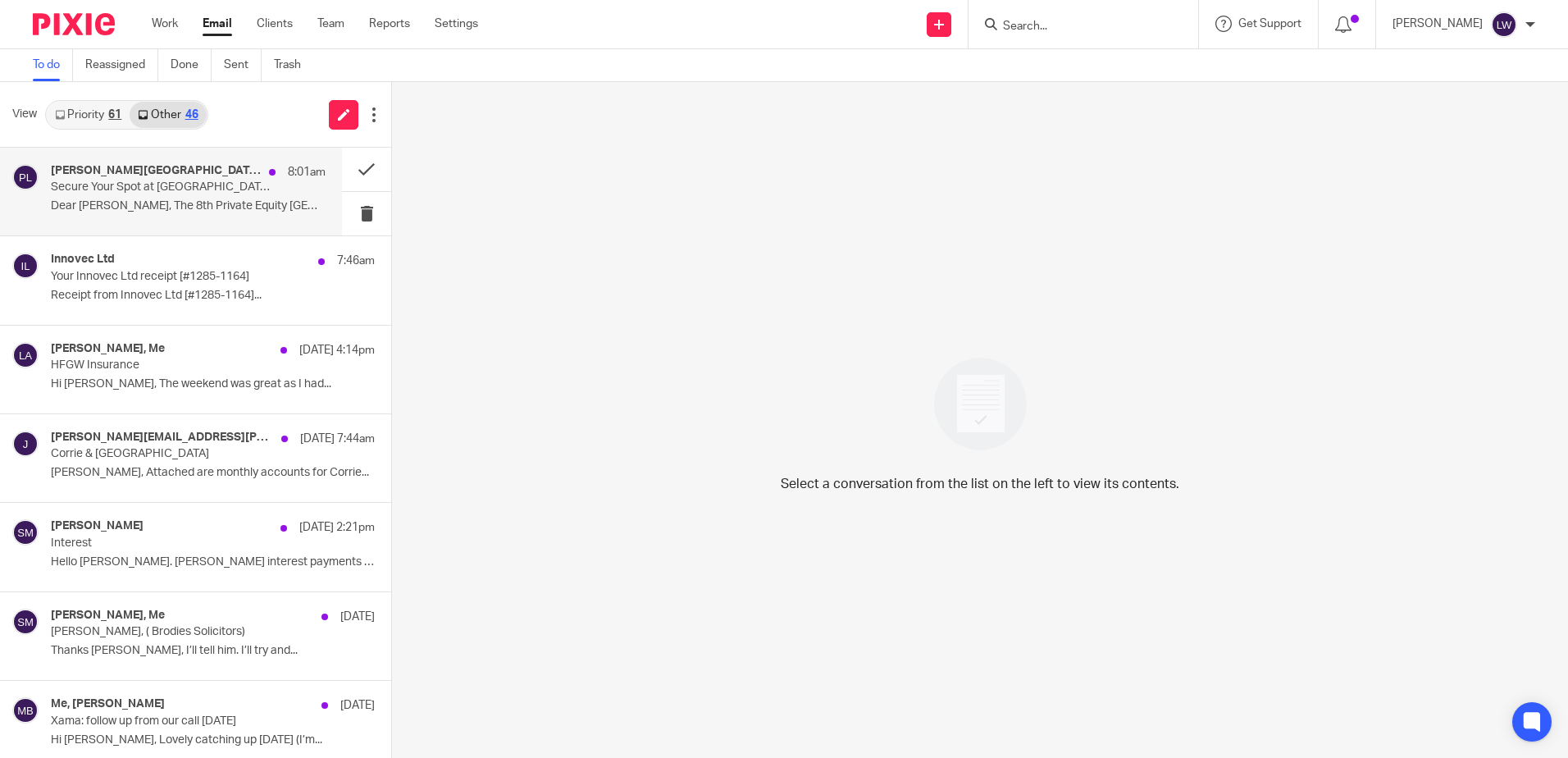
click at [140, 195] on div "Paloma Lima-Mayland 8:01am Secure Your Spot at Europe’s Top Private Equity Gath…" at bounding box center [188, 191] width 275 height 55
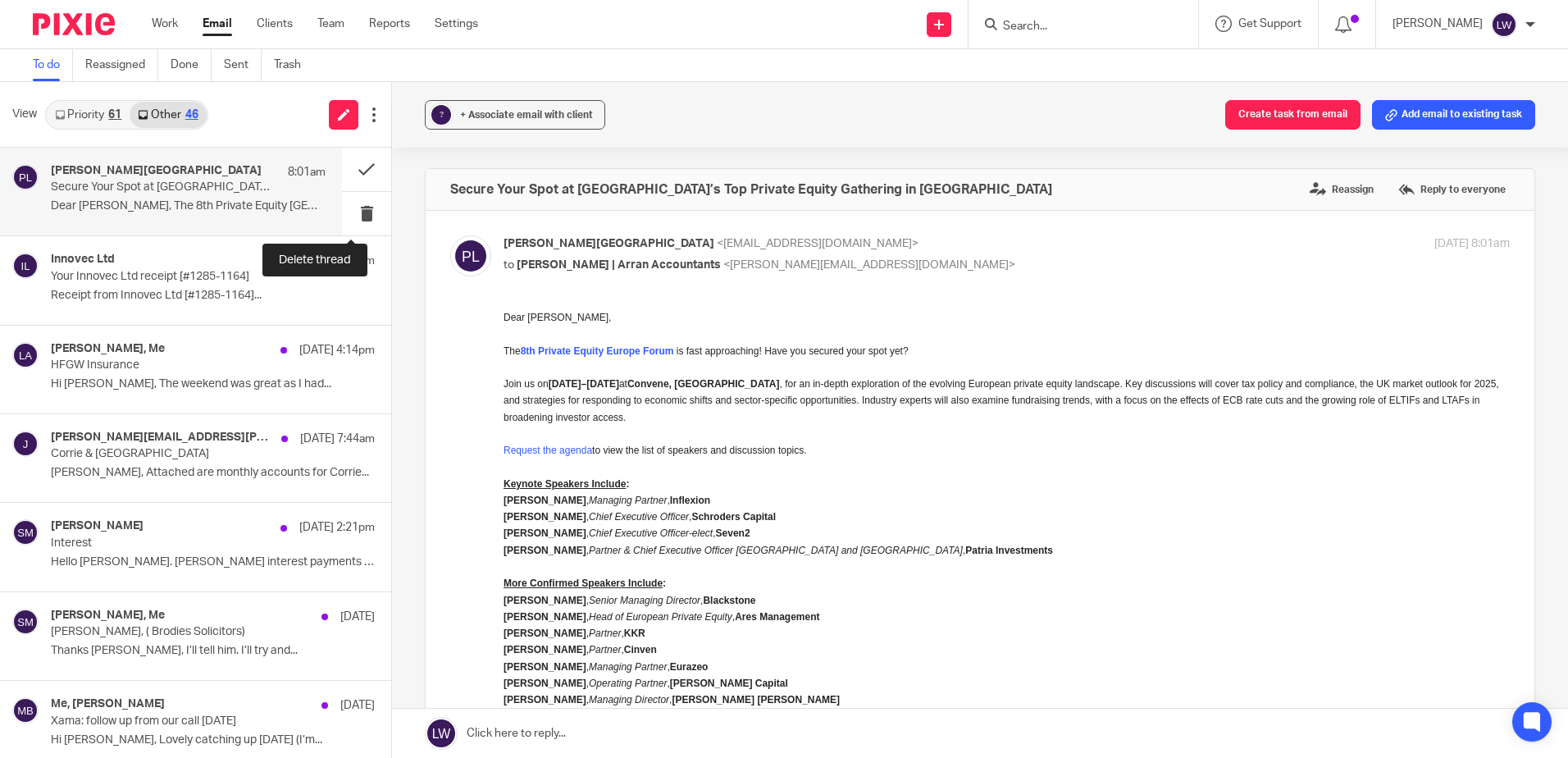
drag, startPoint x: 345, startPoint y: 211, endPoint x: 277, endPoint y: 214, distance: 68.1
click at [345, 212] on button at bounding box center [367, 214] width 49 height 43
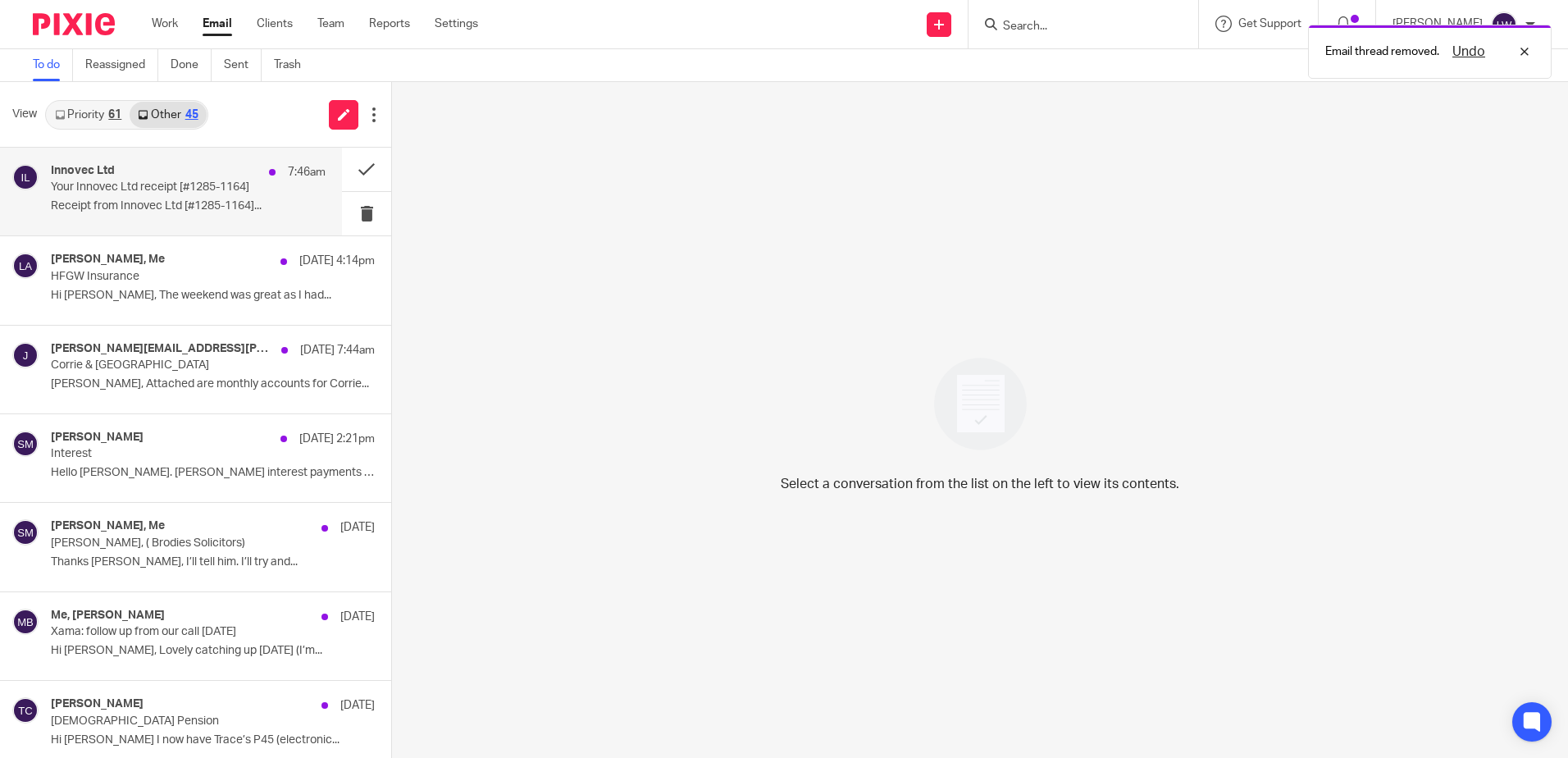
click at [134, 198] on div "Innovec Ltd 7:46am Your Innovec Ltd receipt [#1285-1164] Receipt from Innovec L…" at bounding box center [188, 191] width 275 height 55
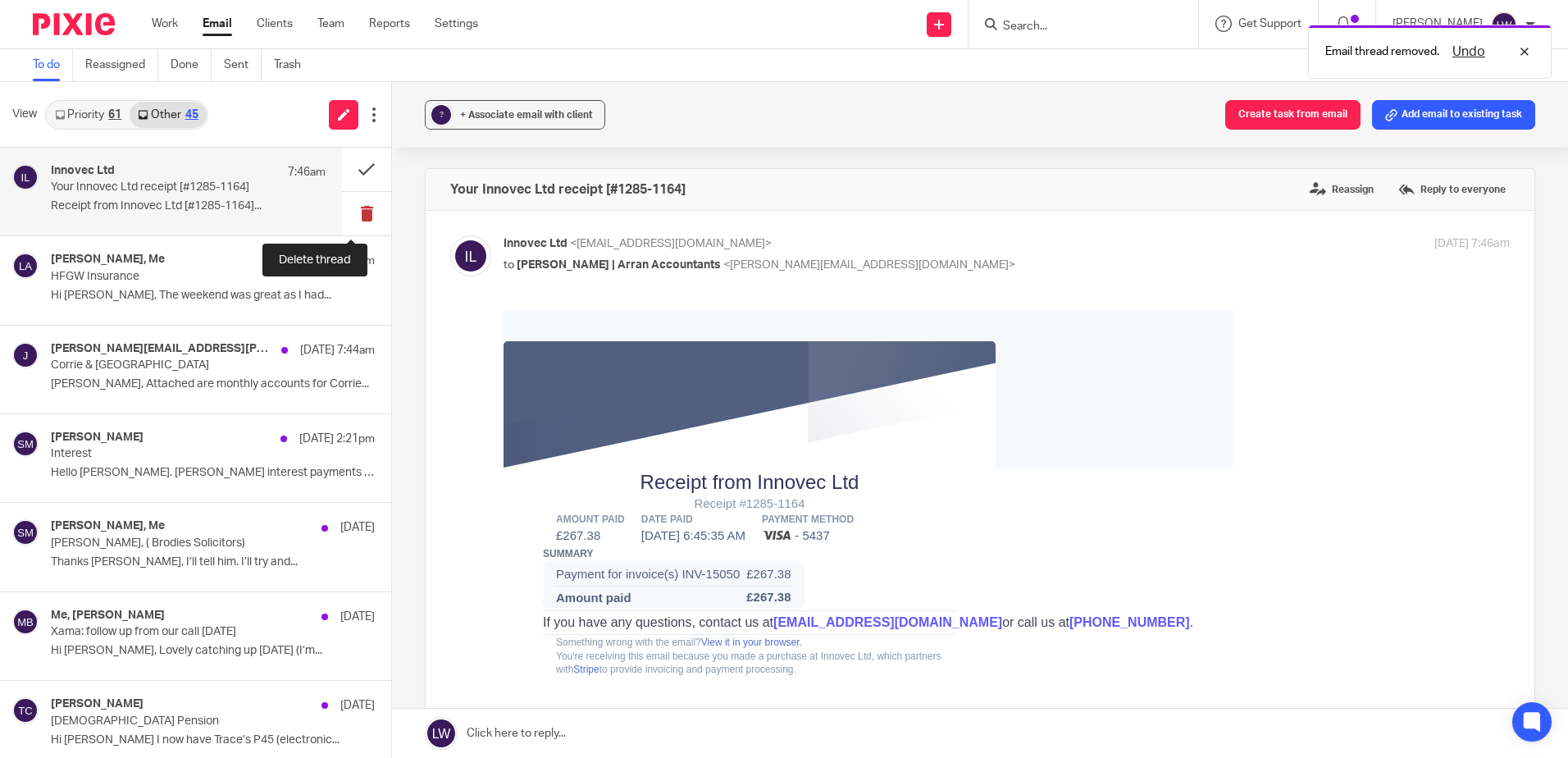
click at [356, 214] on button at bounding box center [367, 214] width 49 height 43
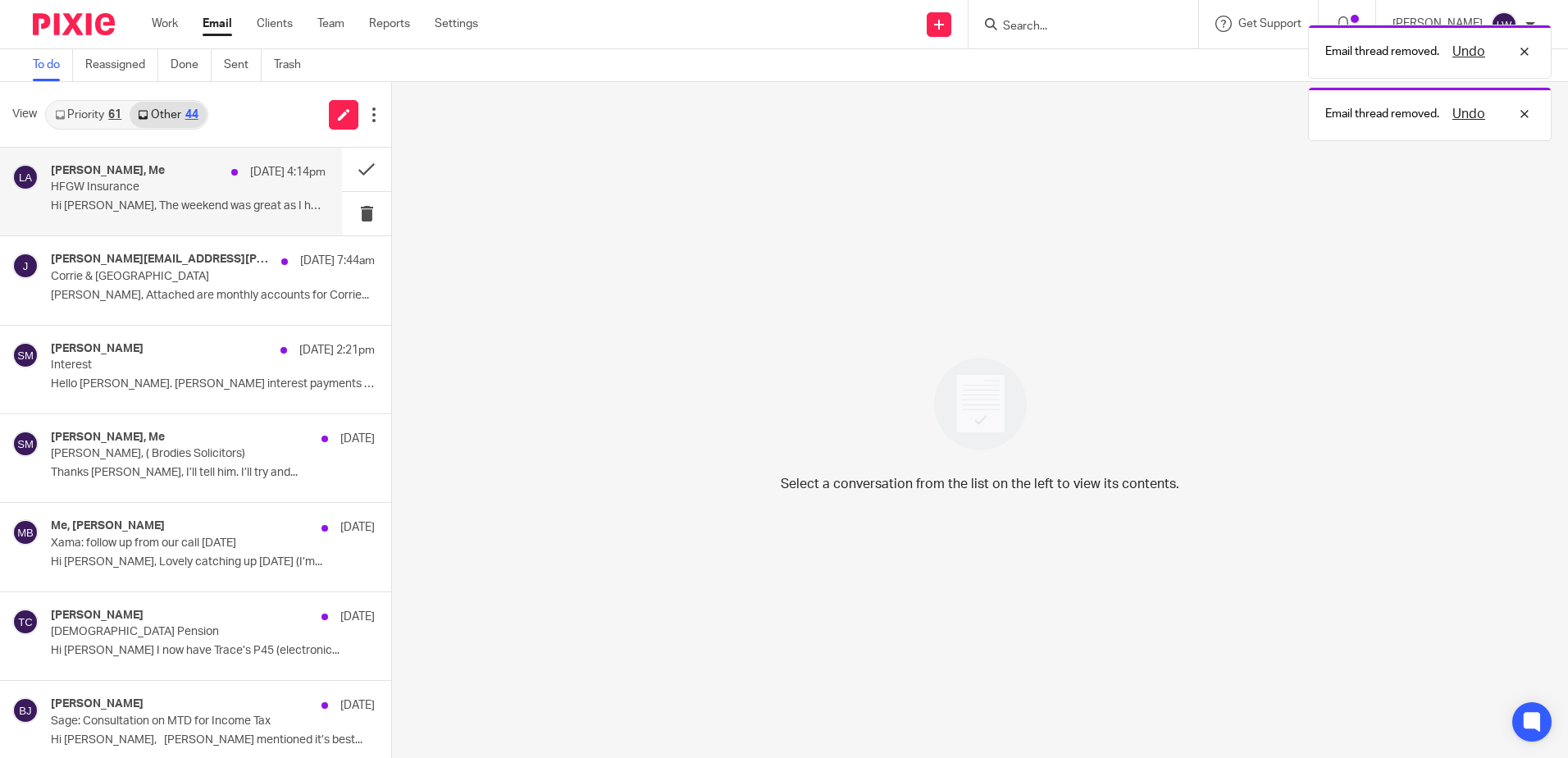
click at [145, 189] on p "HFGW Insurance" at bounding box center [161, 187] width 220 height 14
